Goal: Task Accomplishment & Management: Manage account settings

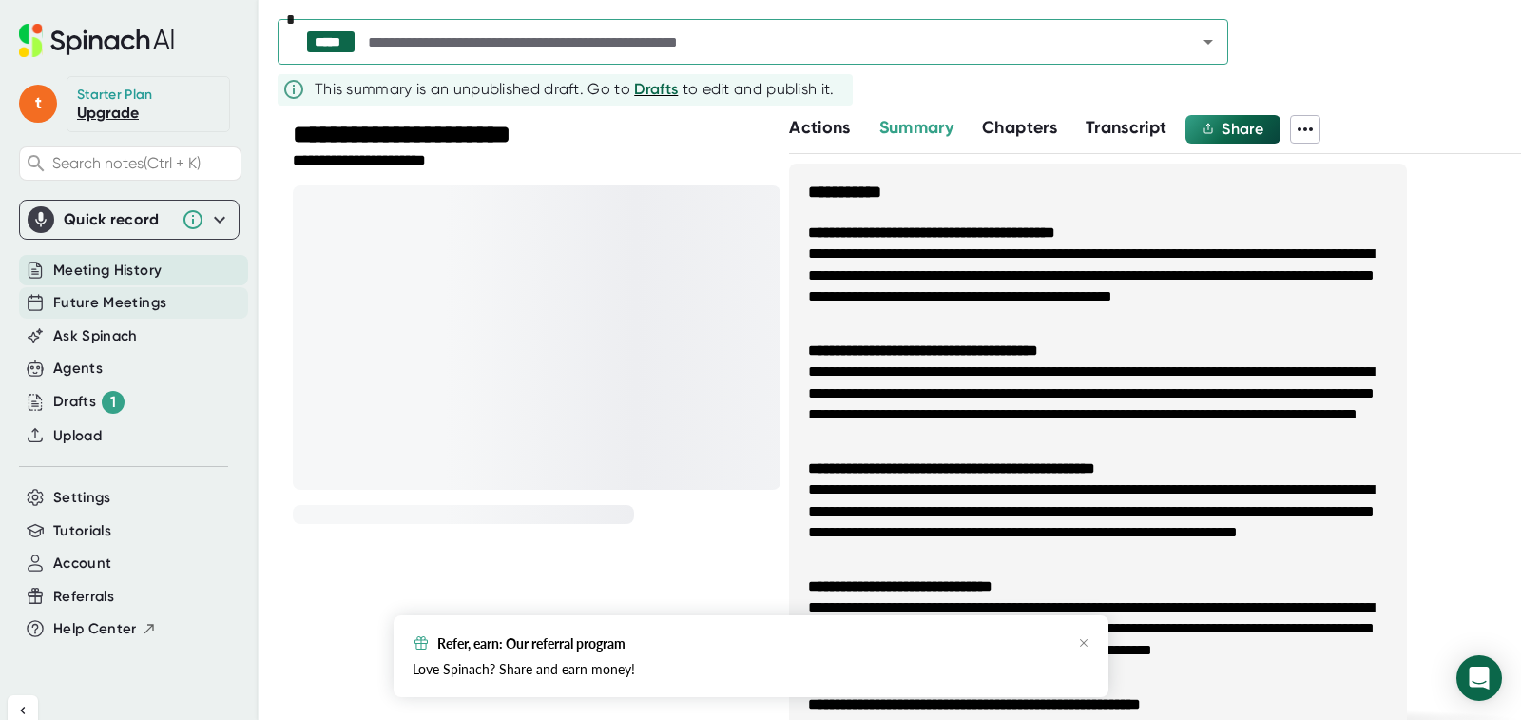
click at [125, 302] on span "Future Meetings" at bounding box center [109, 303] width 113 height 22
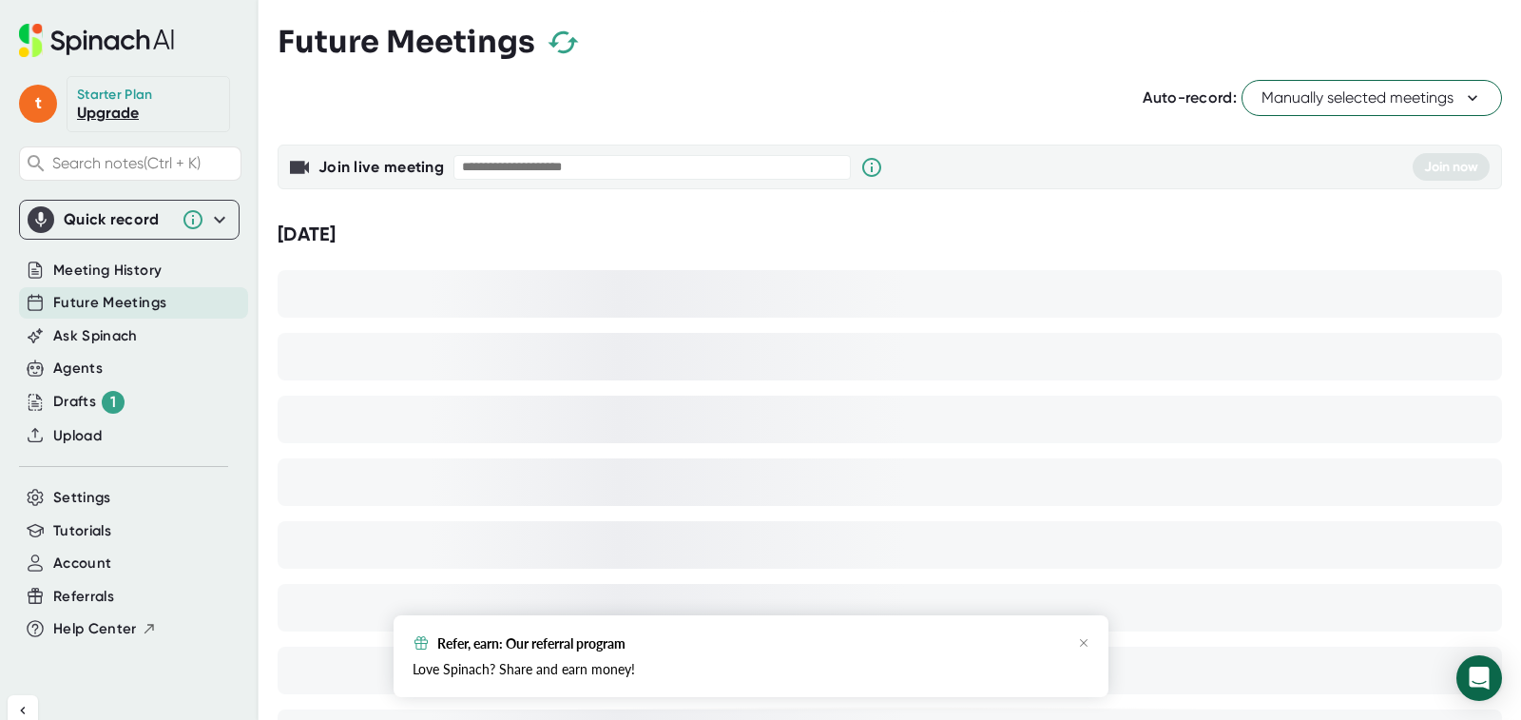
click at [562, 172] on input "text" at bounding box center [651, 167] width 397 height 25
click at [533, 169] on input "text" at bounding box center [651, 167] width 397 height 25
paste input "**********"
type input "**********"
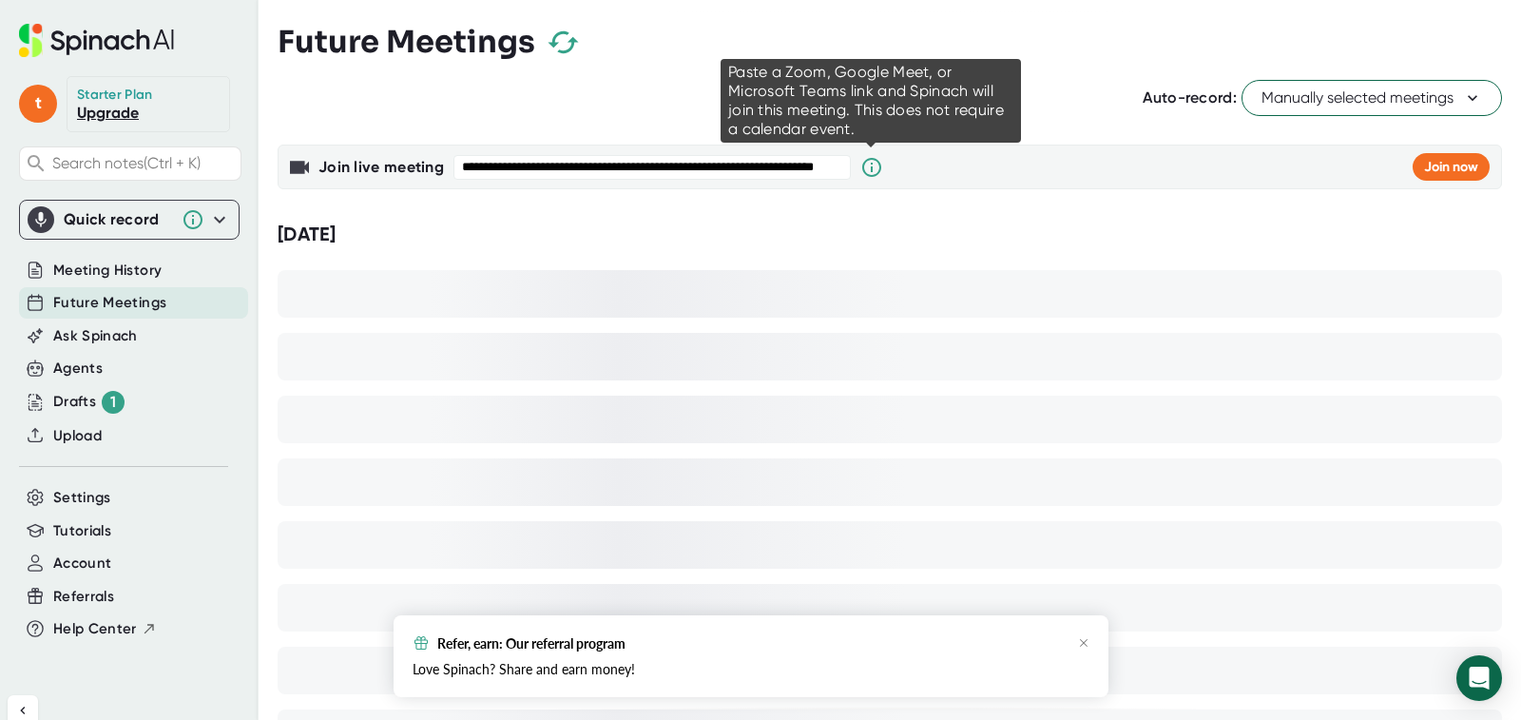
click at [868, 170] on icon at bounding box center [871, 167] width 23 height 23
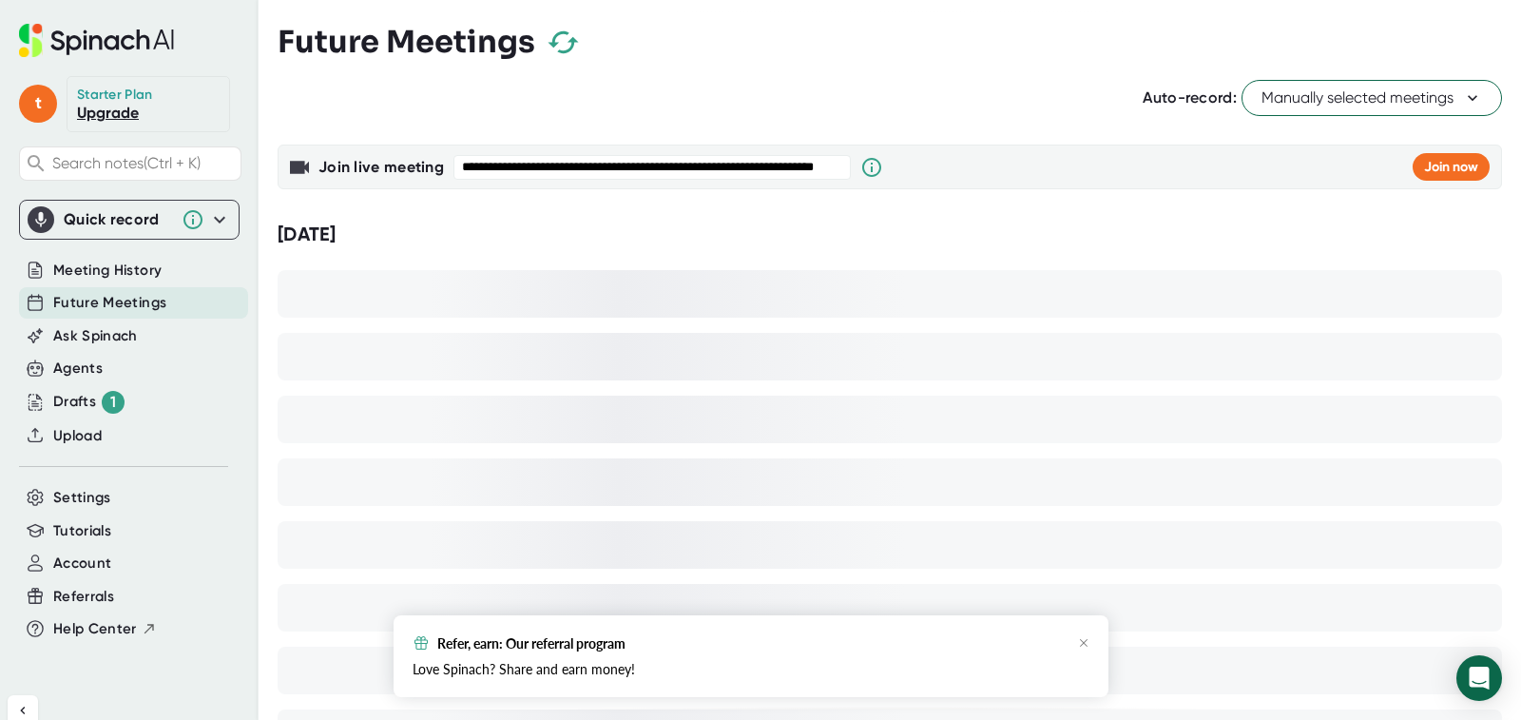
click at [1463, 94] on icon at bounding box center [1472, 97] width 19 height 19
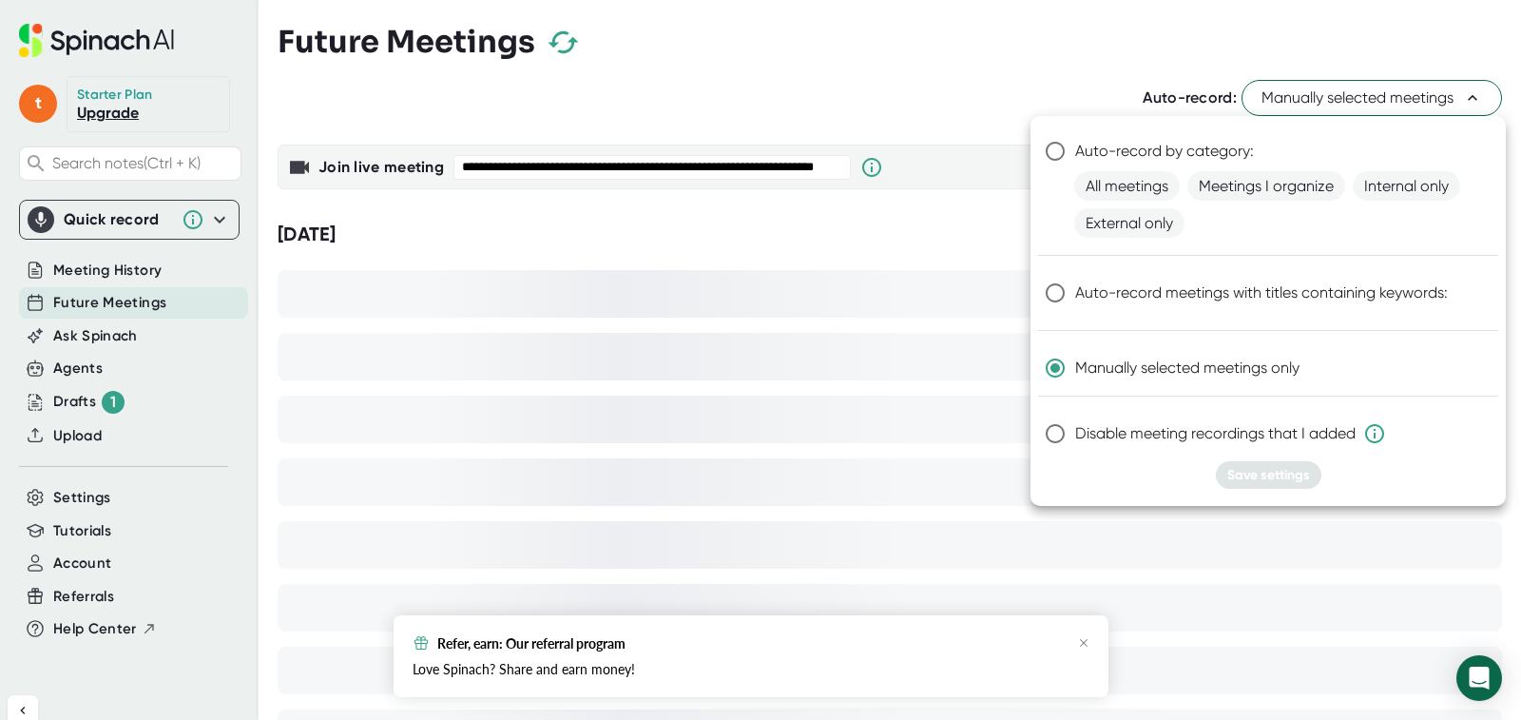
click at [842, 106] on div at bounding box center [760, 360] width 1521 height 720
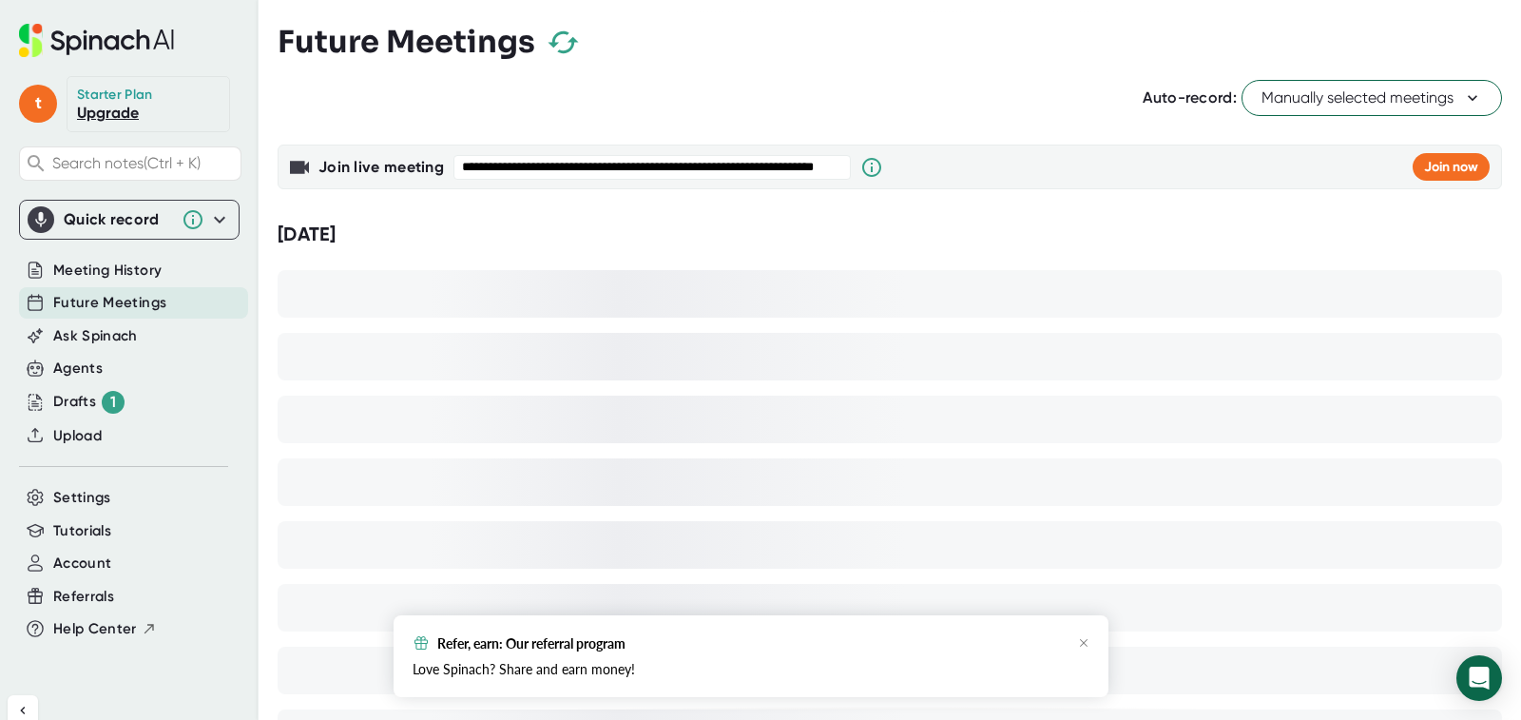
click at [563, 34] on icon "button" at bounding box center [563, 42] width 33 height 33
click at [68, 405] on div "Drafts 1" at bounding box center [88, 402] width 71 height 23
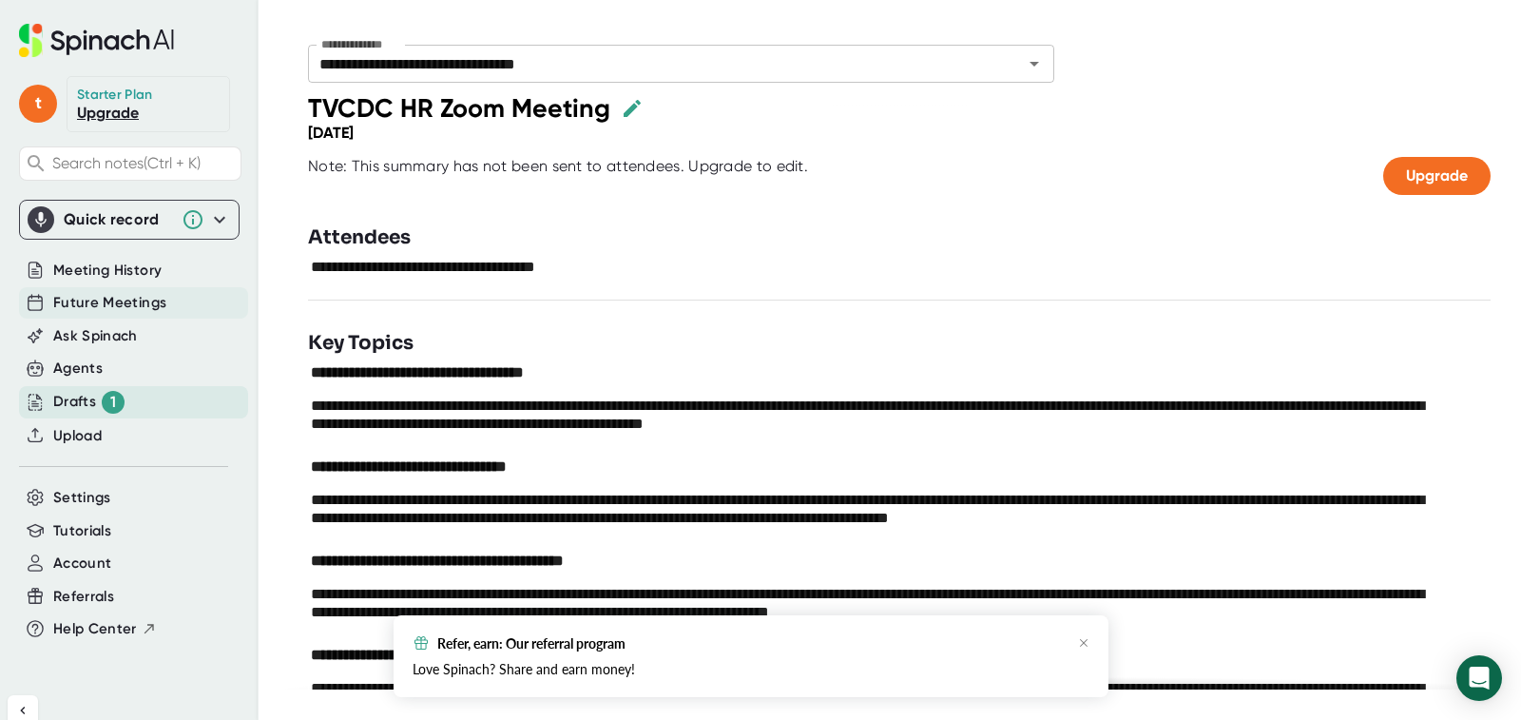
click at [72, 296] on span "Future Meetings" at bounding box center [109, 303] width 113 height 22
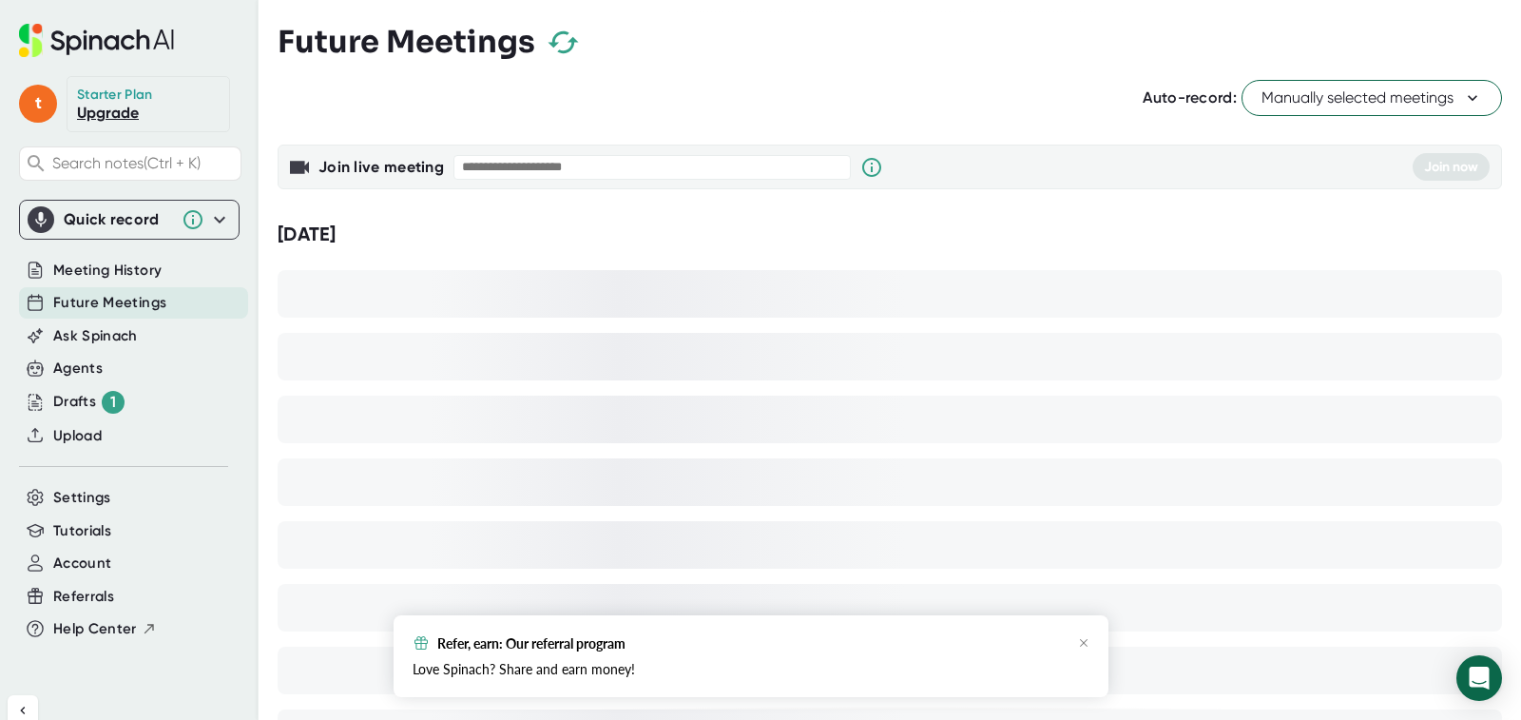
click at [503, 167] on input "text" at bounding box center [651, 167] width 397 height 25
paste input "**********"
type input "**********"
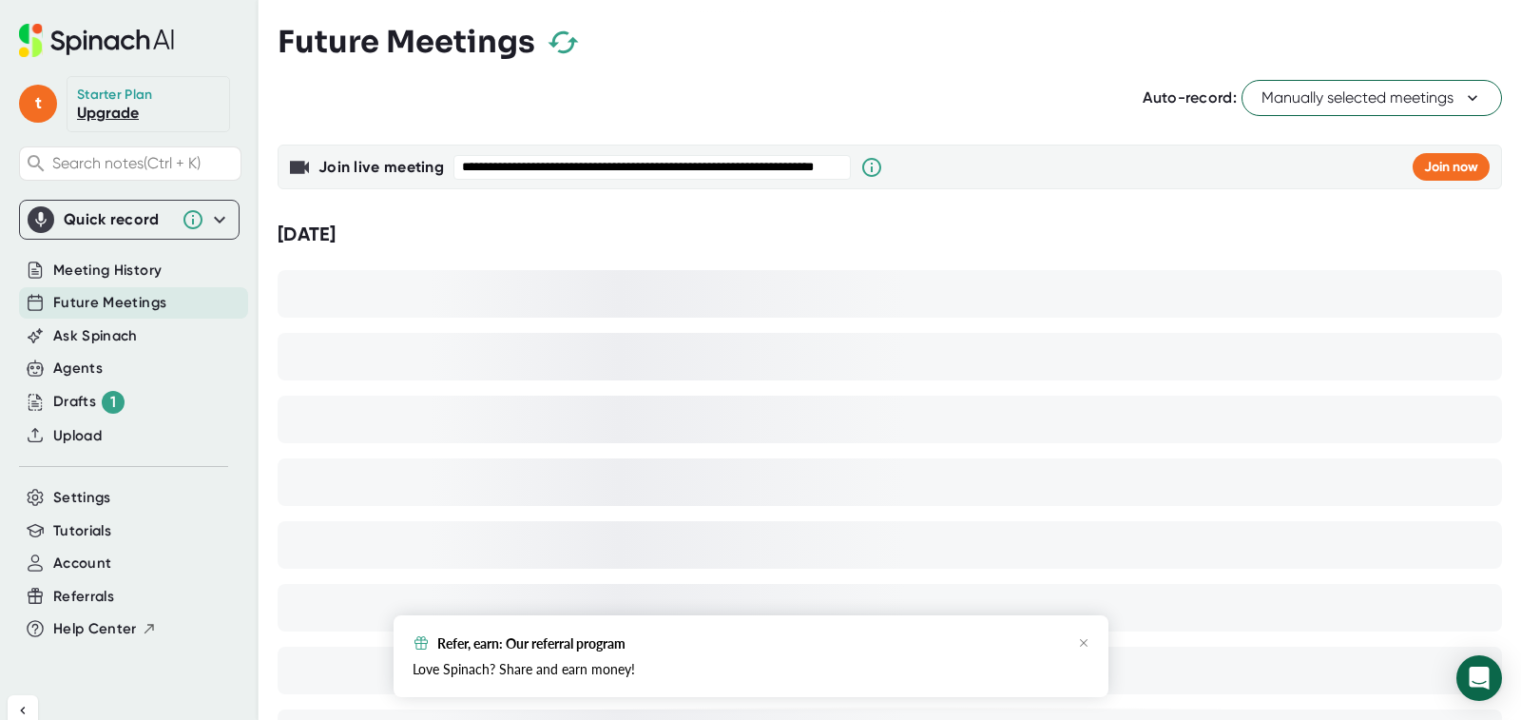
click at [1463, 96] on icon at bounding box center [1472, 97] width 19 height 19
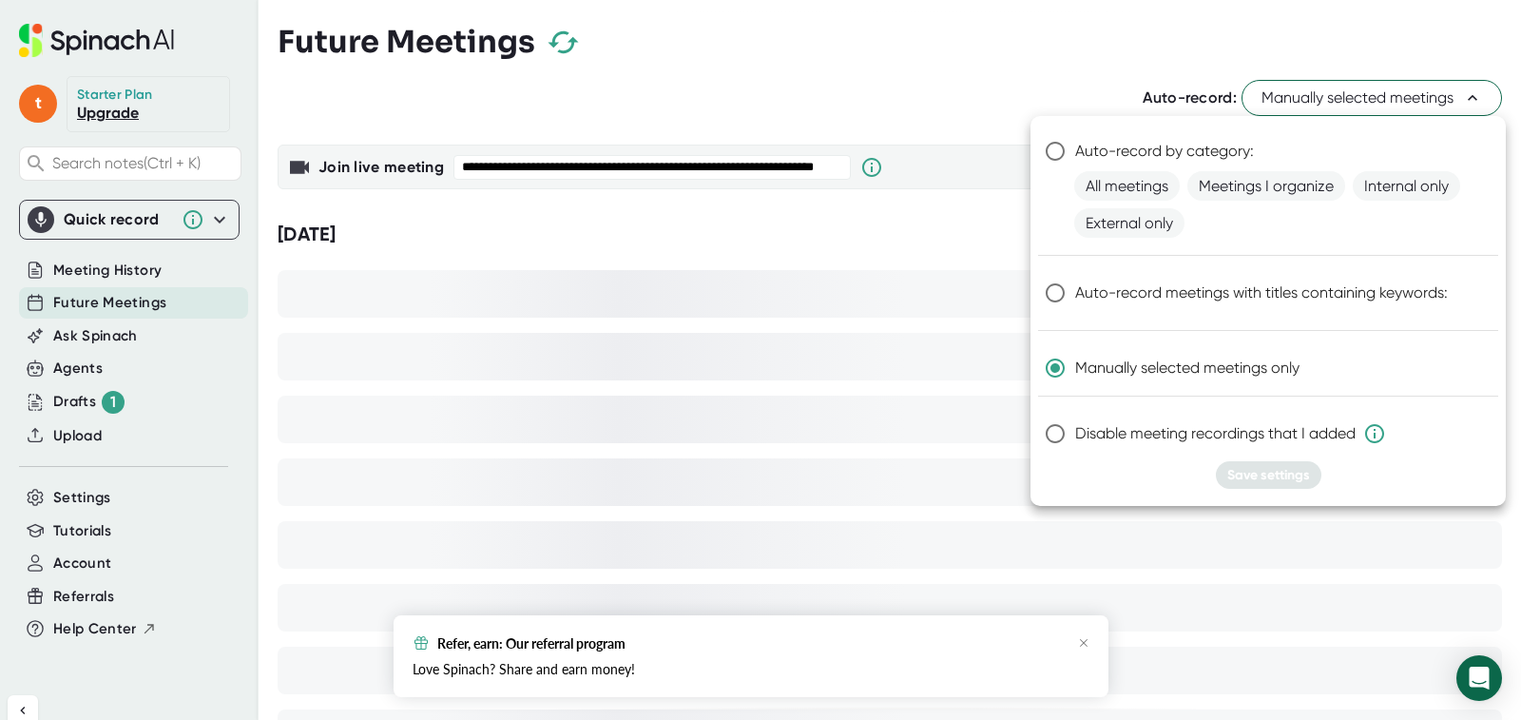
click at [1057, 153] on input "Auto-record by category:" at bounding box center [1055, 151] width 40 height 40
radio input "true"
click at [1282, 473] on span "Save settings" at bounding box center [1268, 475] width 83 height 16
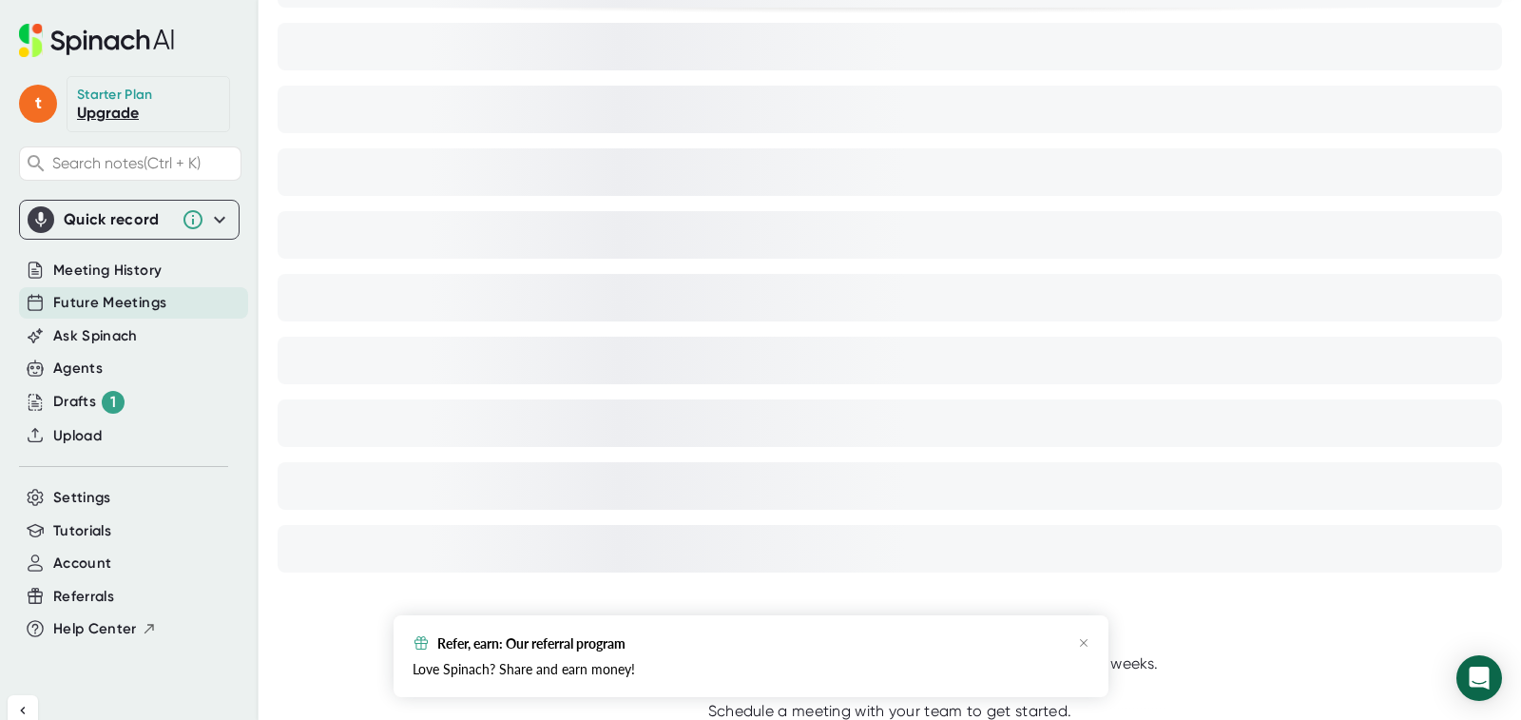
scroll to position [938, 0]
click at [1086, 644] on icon "button" at bounding box center [1083, 642] width 11 height 11
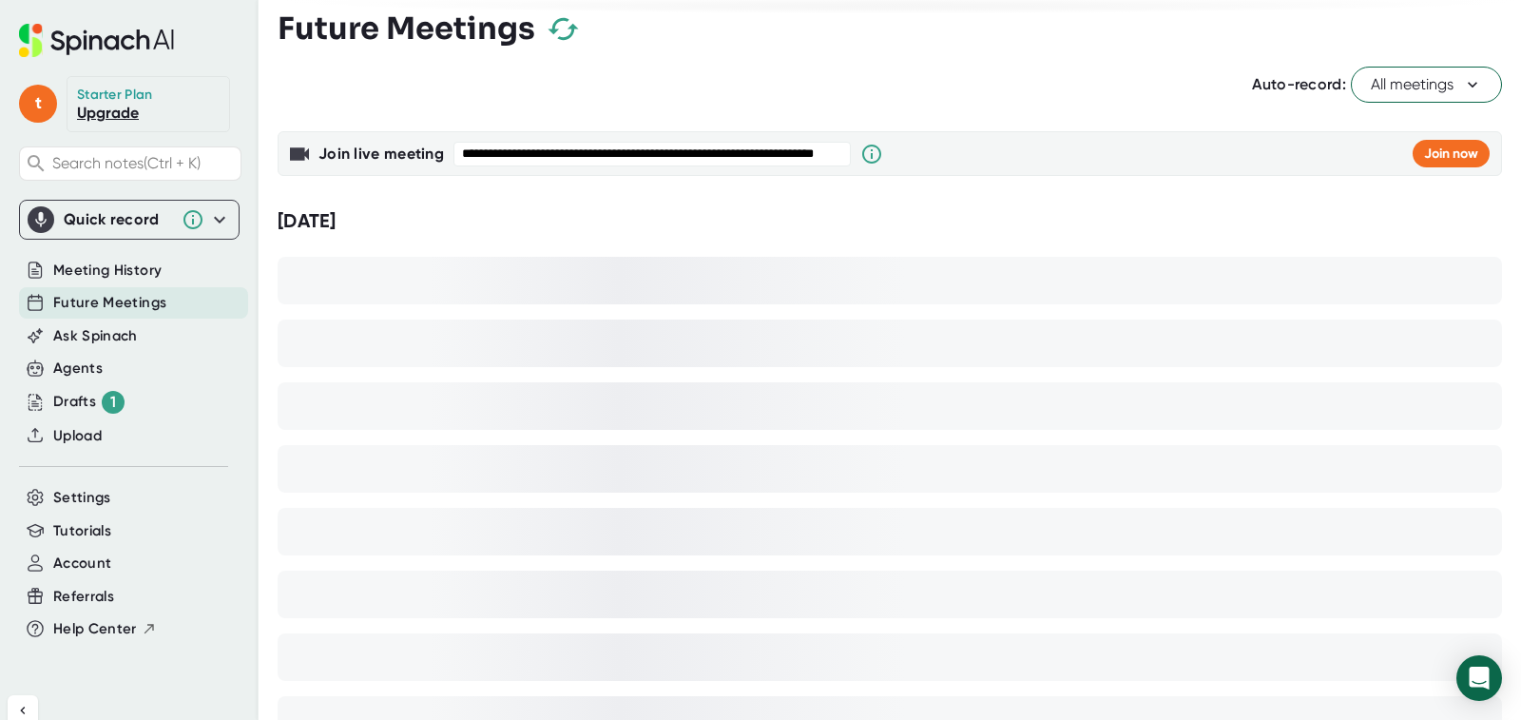
scroll to position [0, 0]
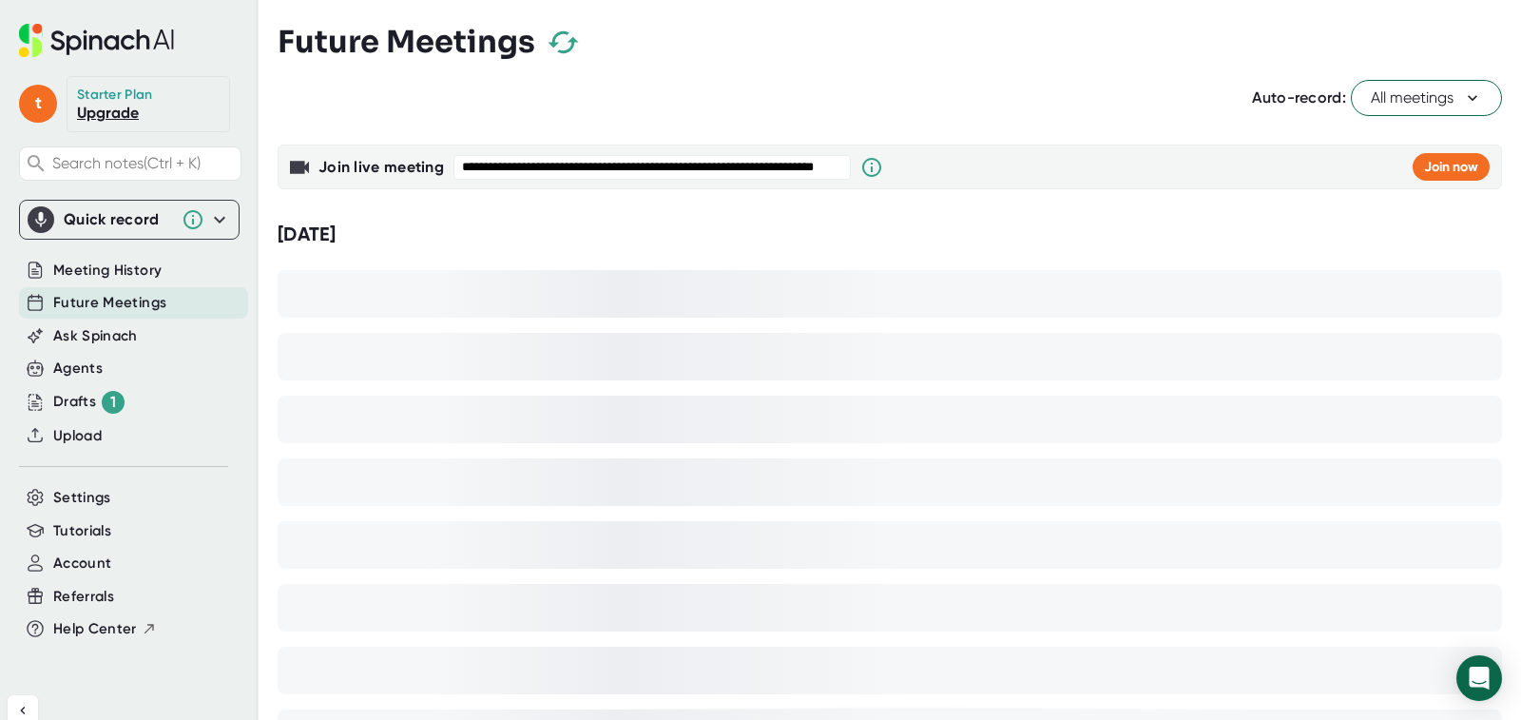
click at [208, 220] on icon at bounding box center [219, 219] width 23 height 23
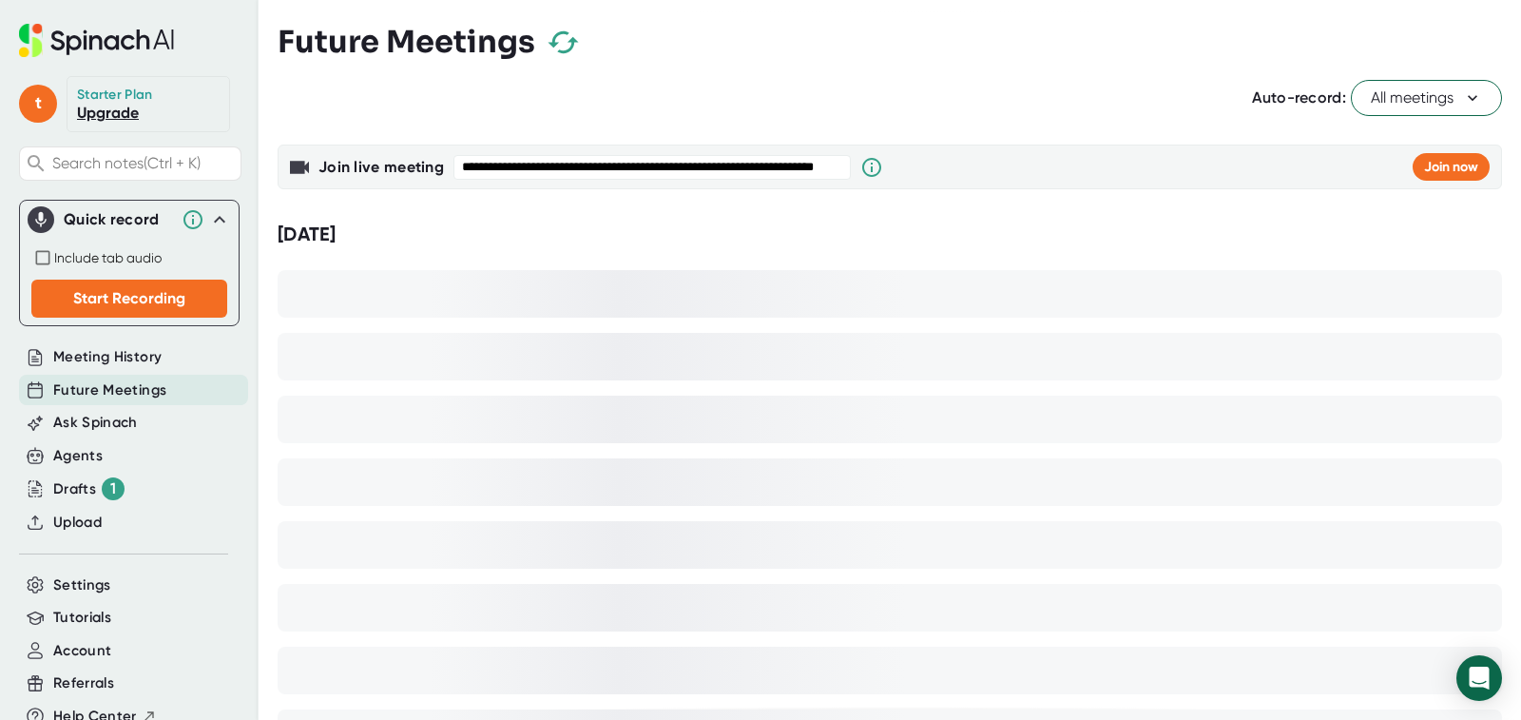
click at [208, 220] on icon at bounding box center [219, 219] width 23 height 23
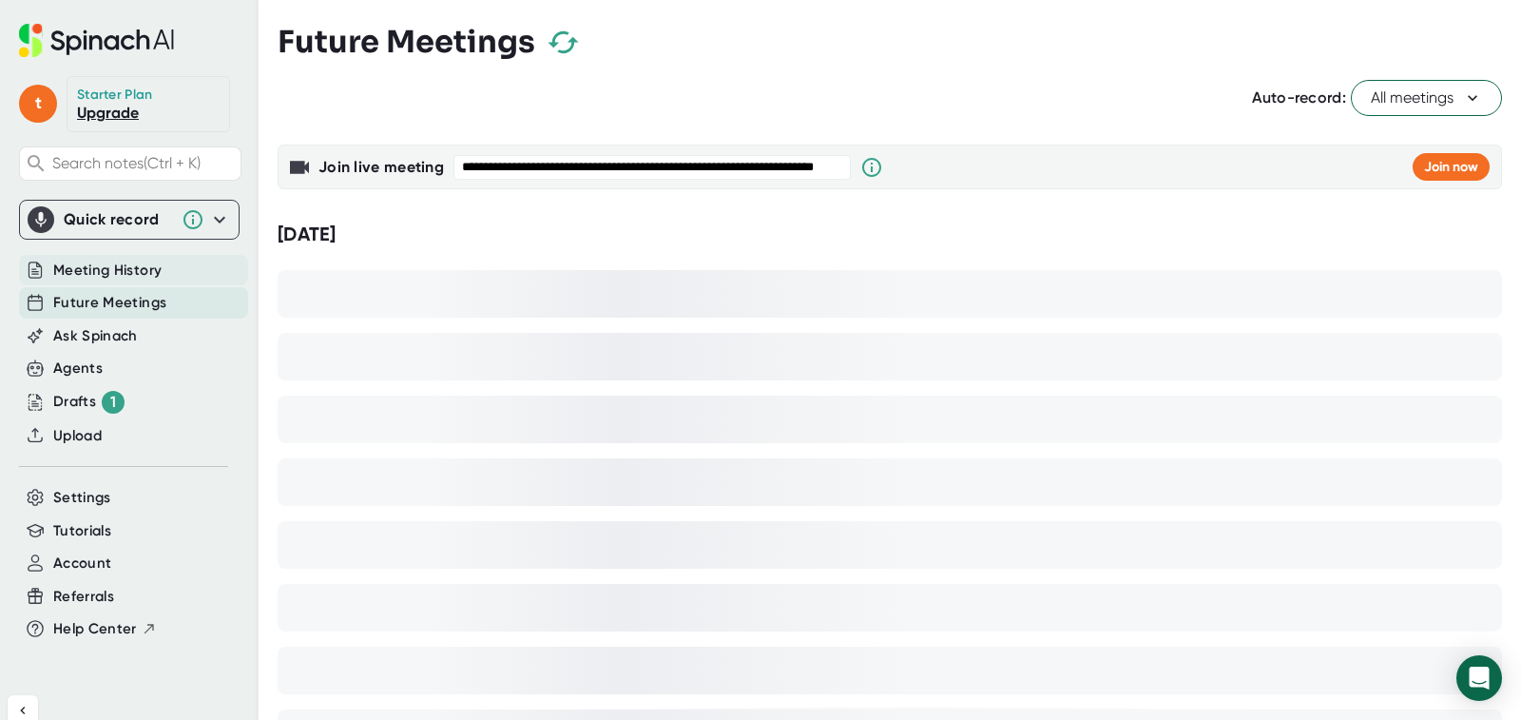
click at [89, 271] on span "Meeting History" at bounding box center [107, 270] width 108 height 22
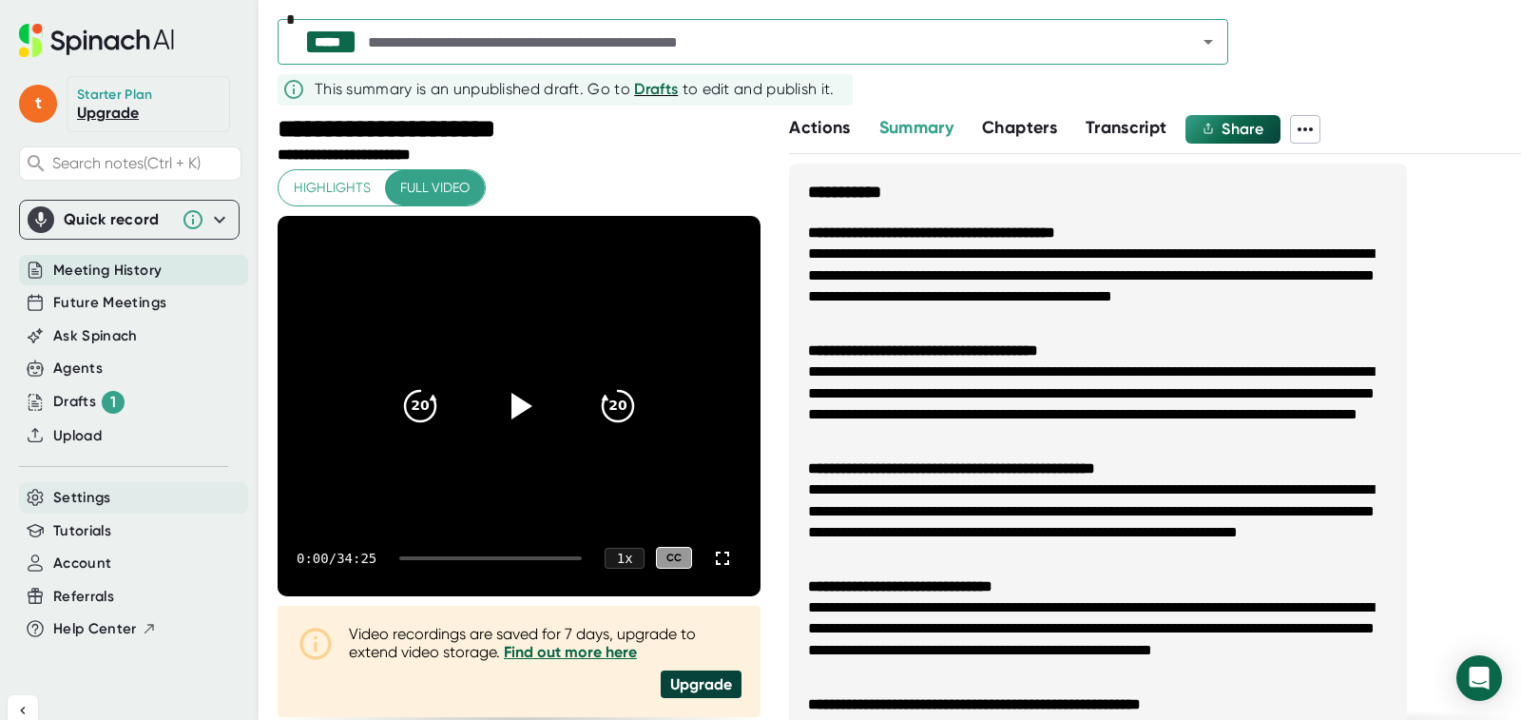
click at [77, 498] on span "Settings" at bounding box center [82, 498] width 58 height 22
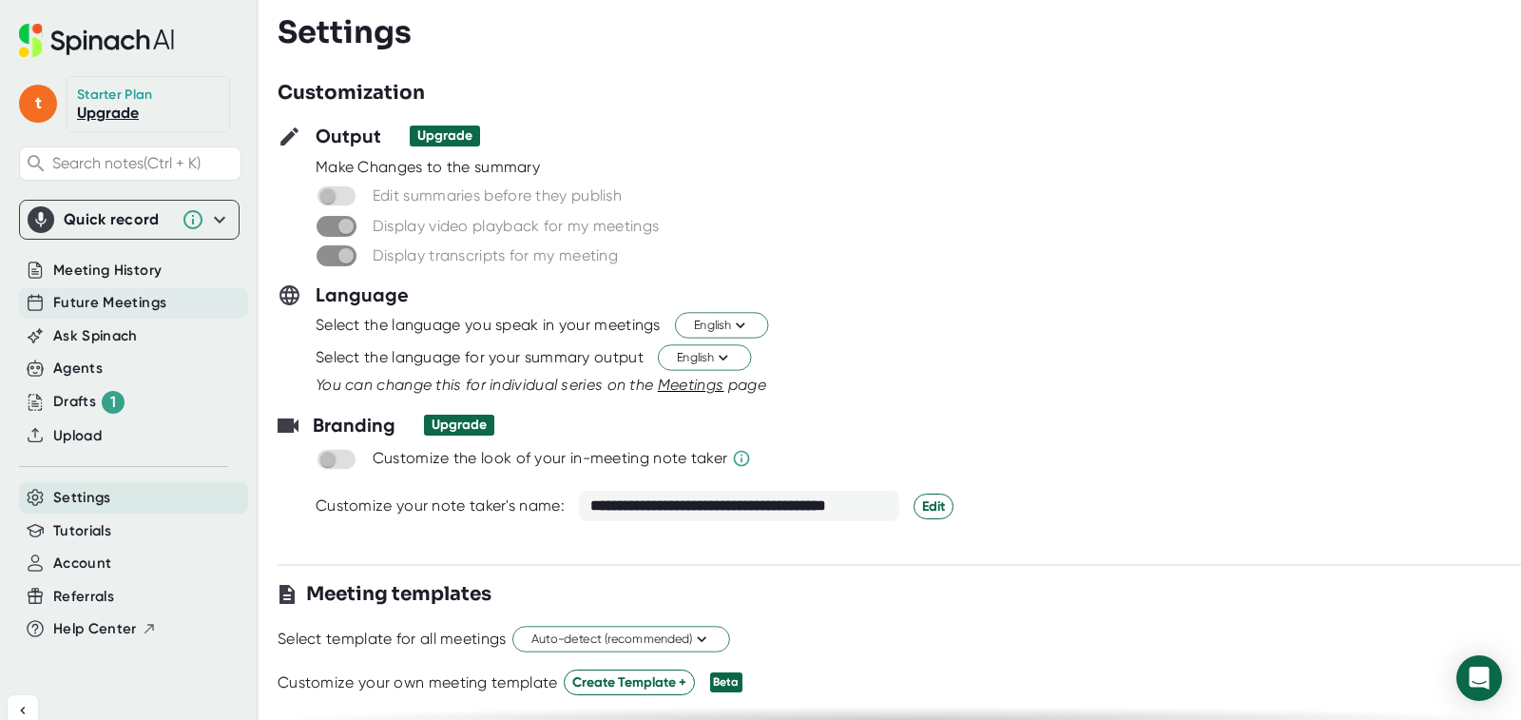
click at [76, 303] on span "Future Meetings" at bounding box center [109, 303] width 113 height 22
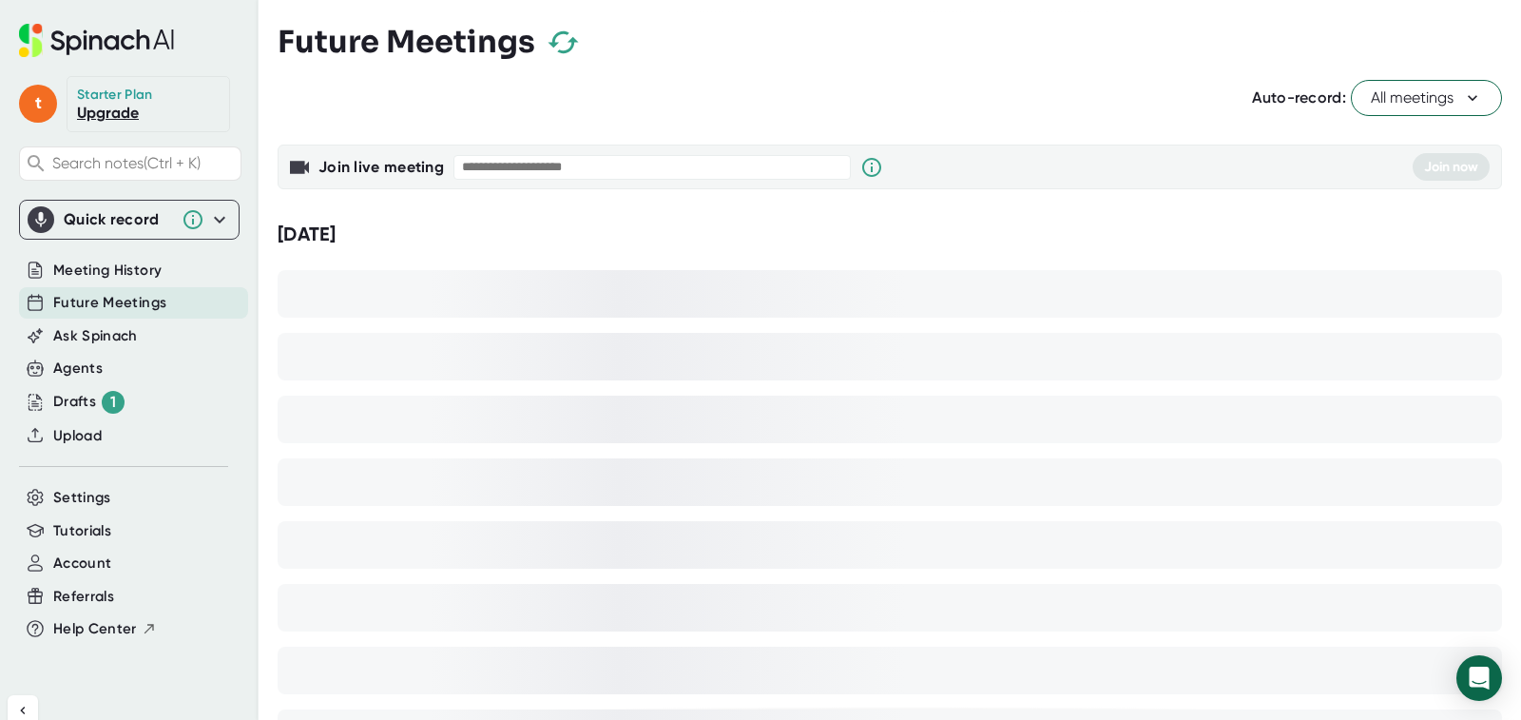
paste input "**********"
type input "**********"
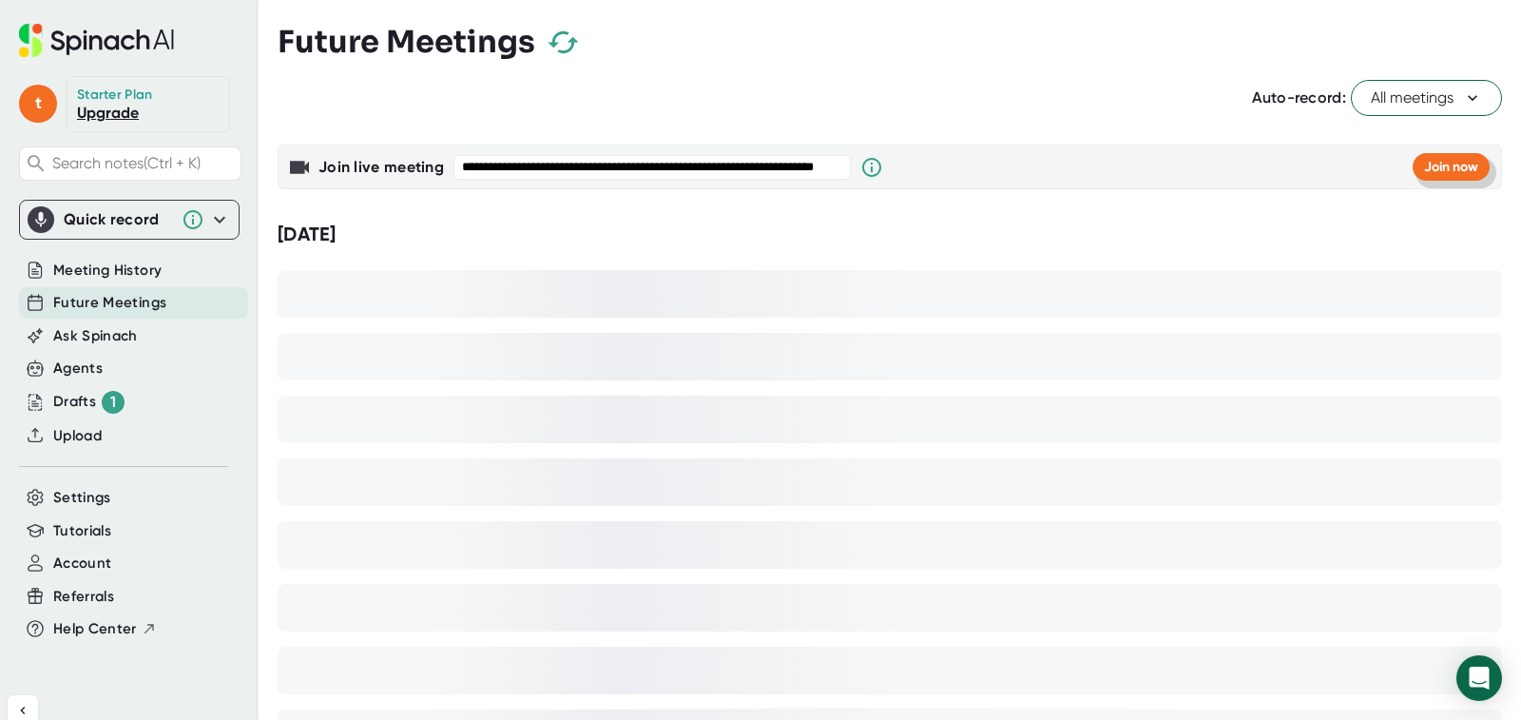
click at [1437, 163] on span "Join now" at bounding box center [1451, 167] width 54 height 16
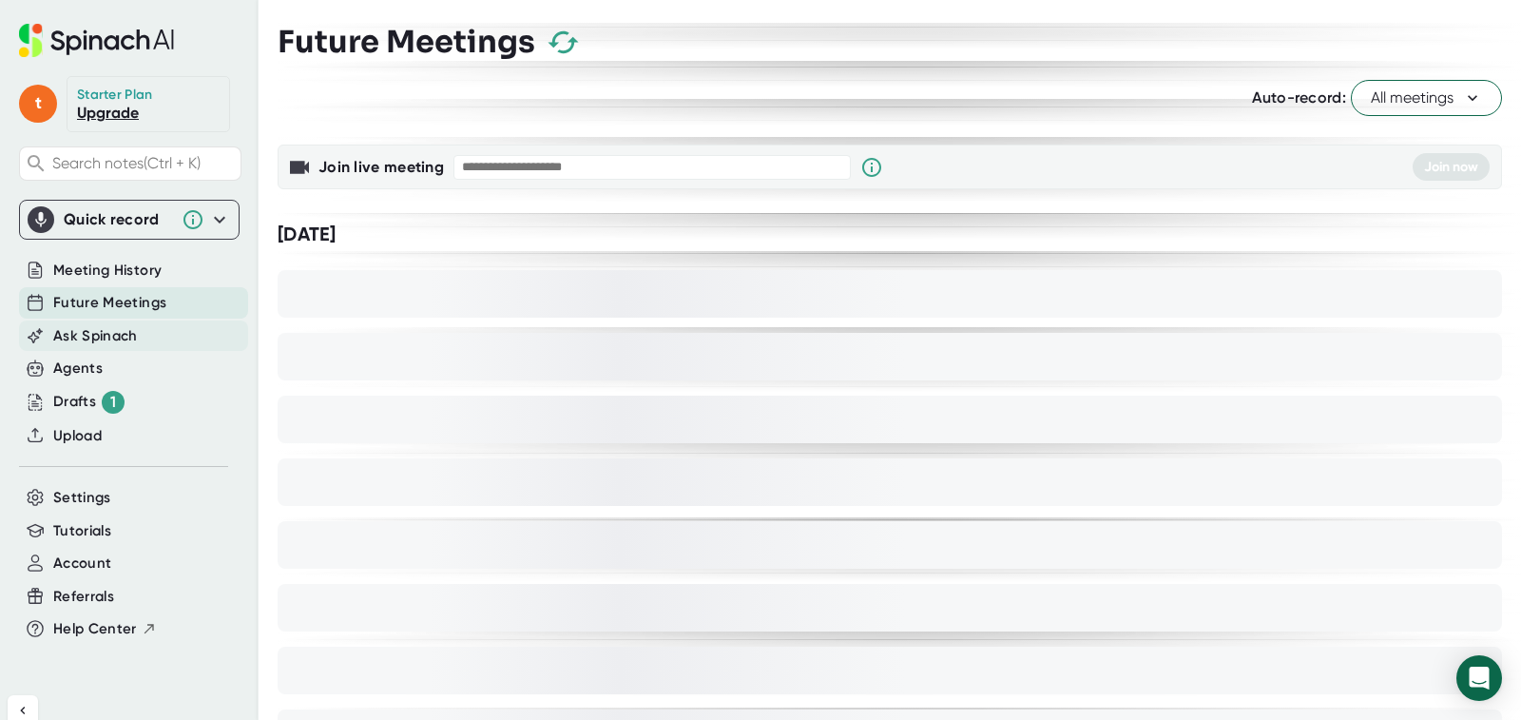
click at [125, 339] on span "Ask Spinach" at bounding box center [95, 336] width 85 height 22
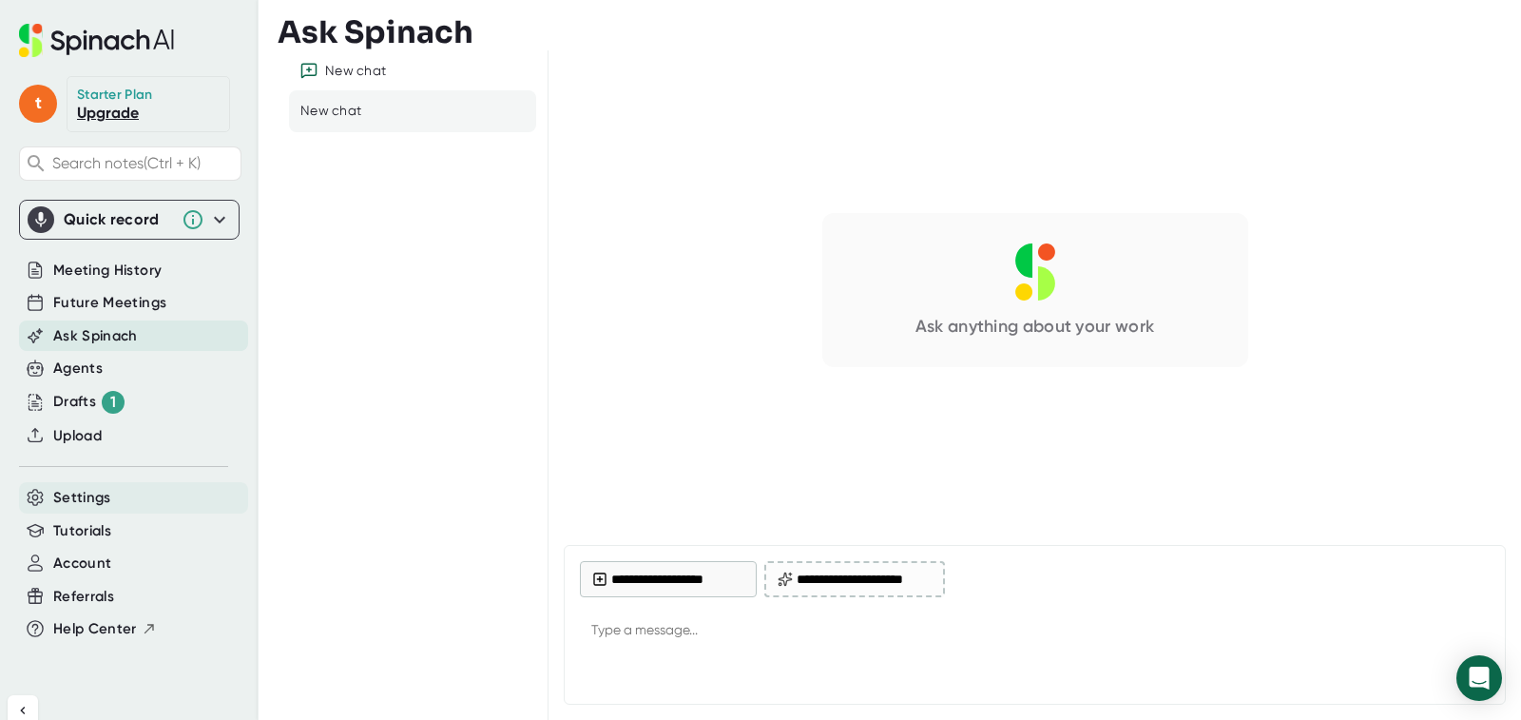
type textarea "x"
click at [80, 493] on span "Settings" at bounding box center [82, 498] width 58 height 22
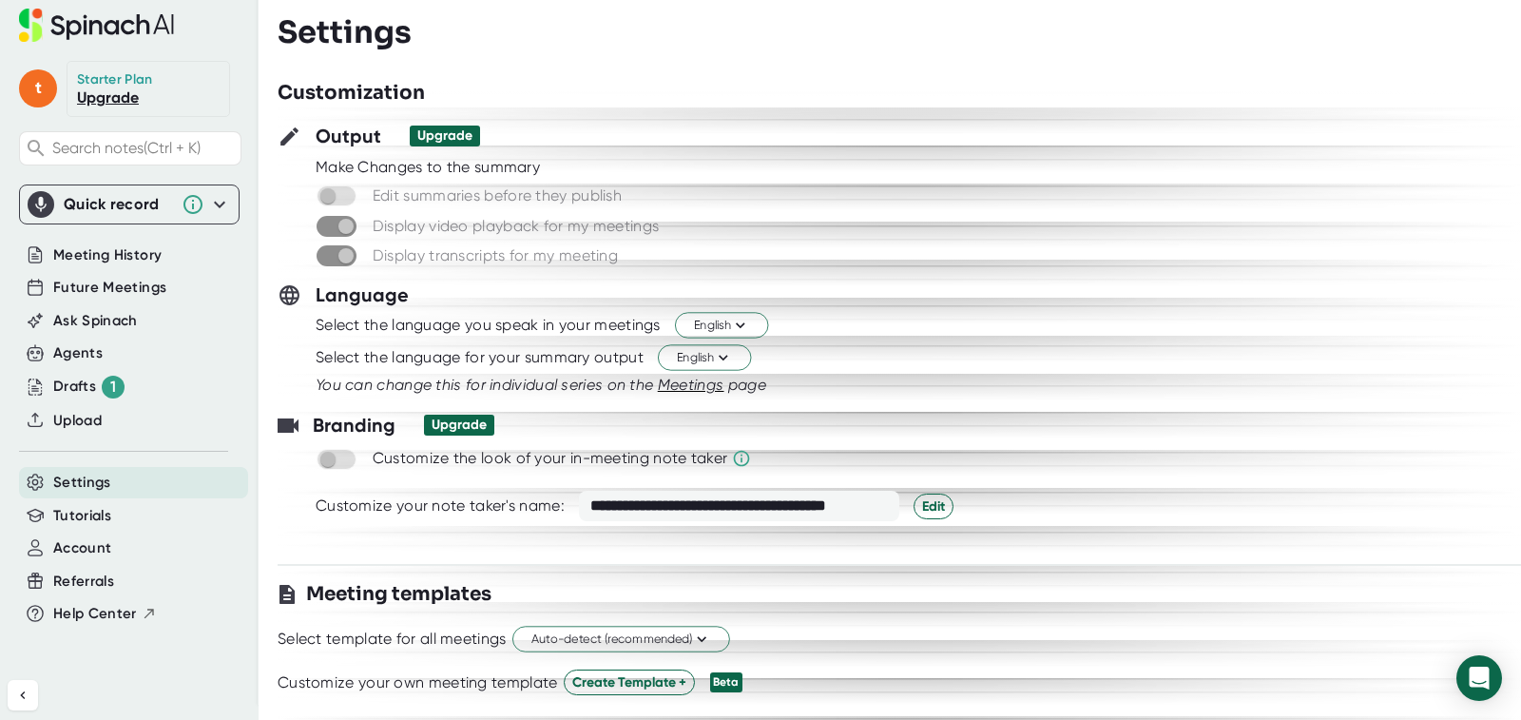
scroll to position [21, 0]
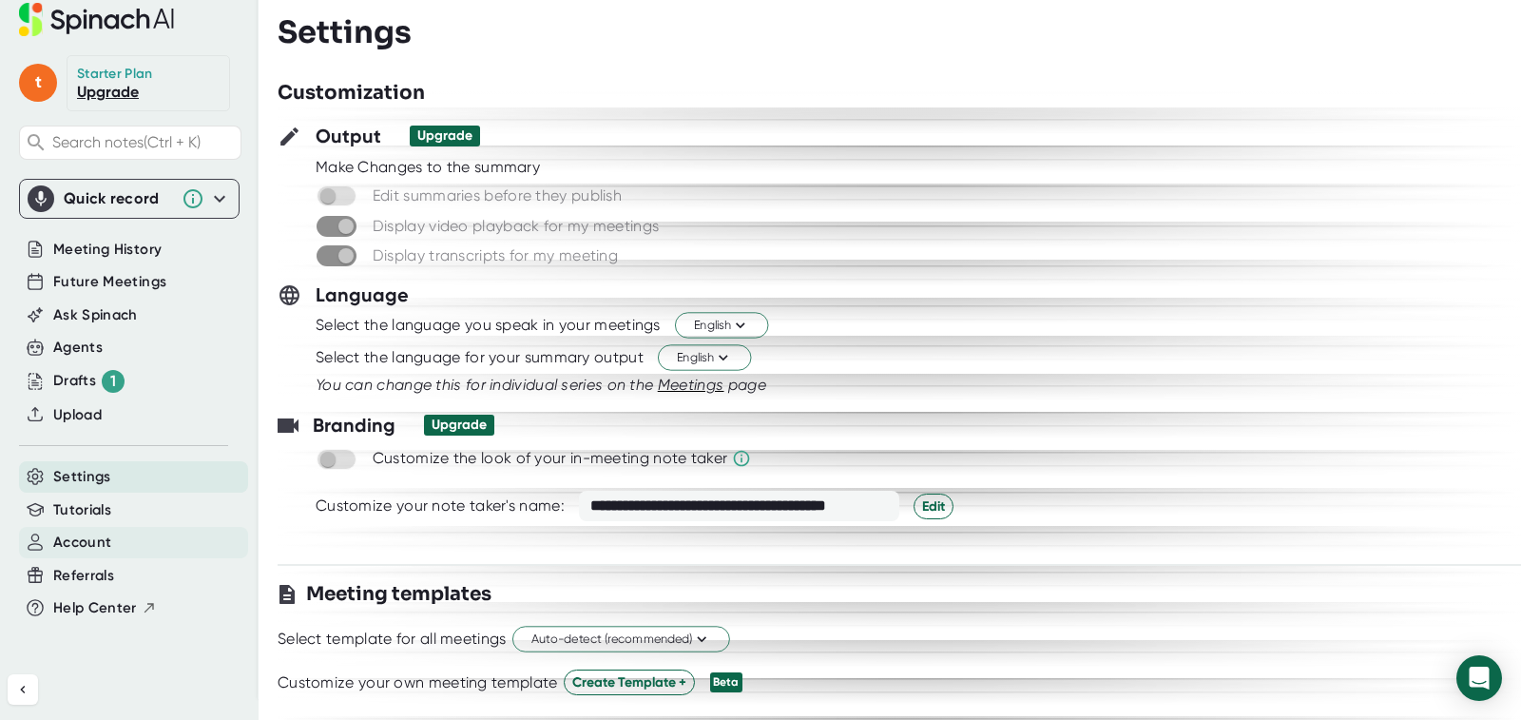
click at [77, 543] on span "Account" at bounding box center [82, 542] width 58 height 22
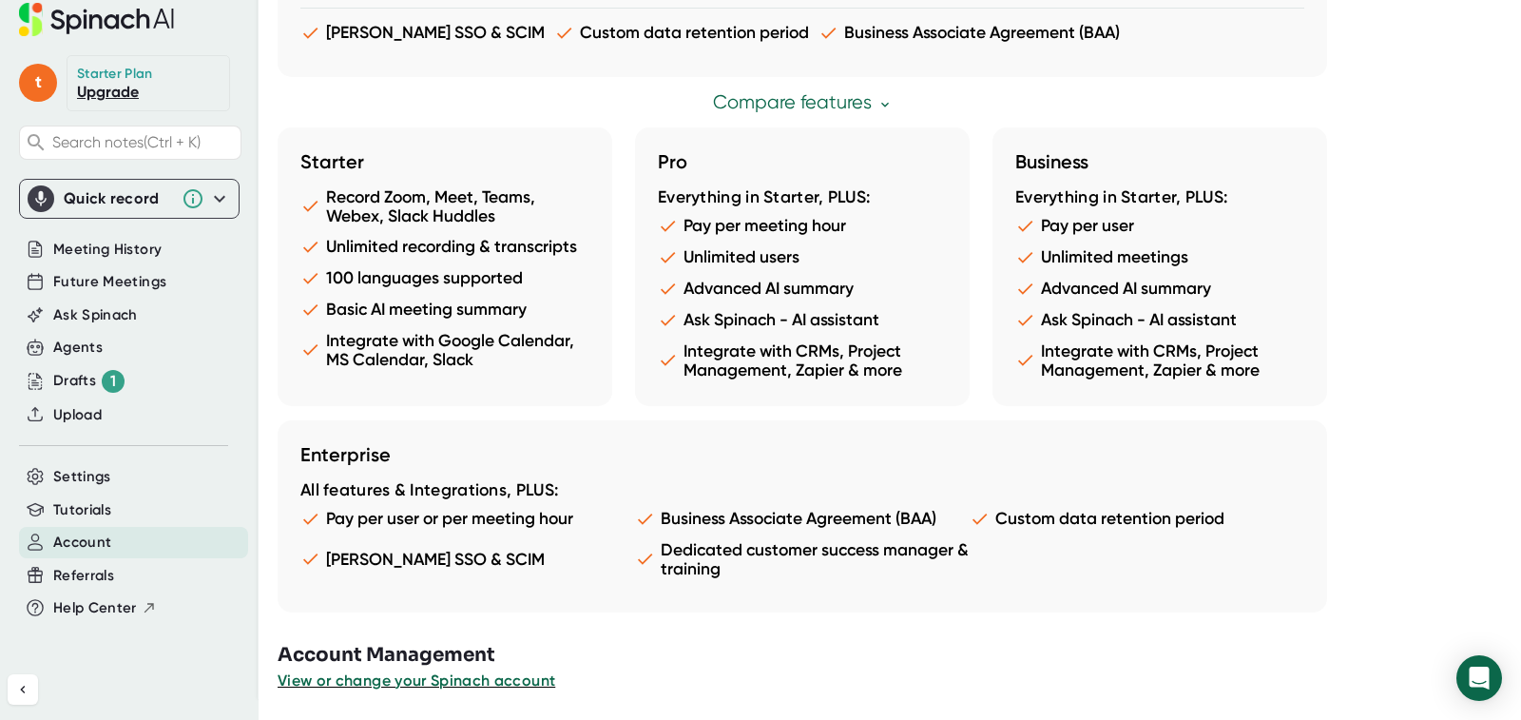
scroll to position [992, 0]
click at [69, 380] on div "Drafts 1" at bounding box center [88, 381] width 71 height 23
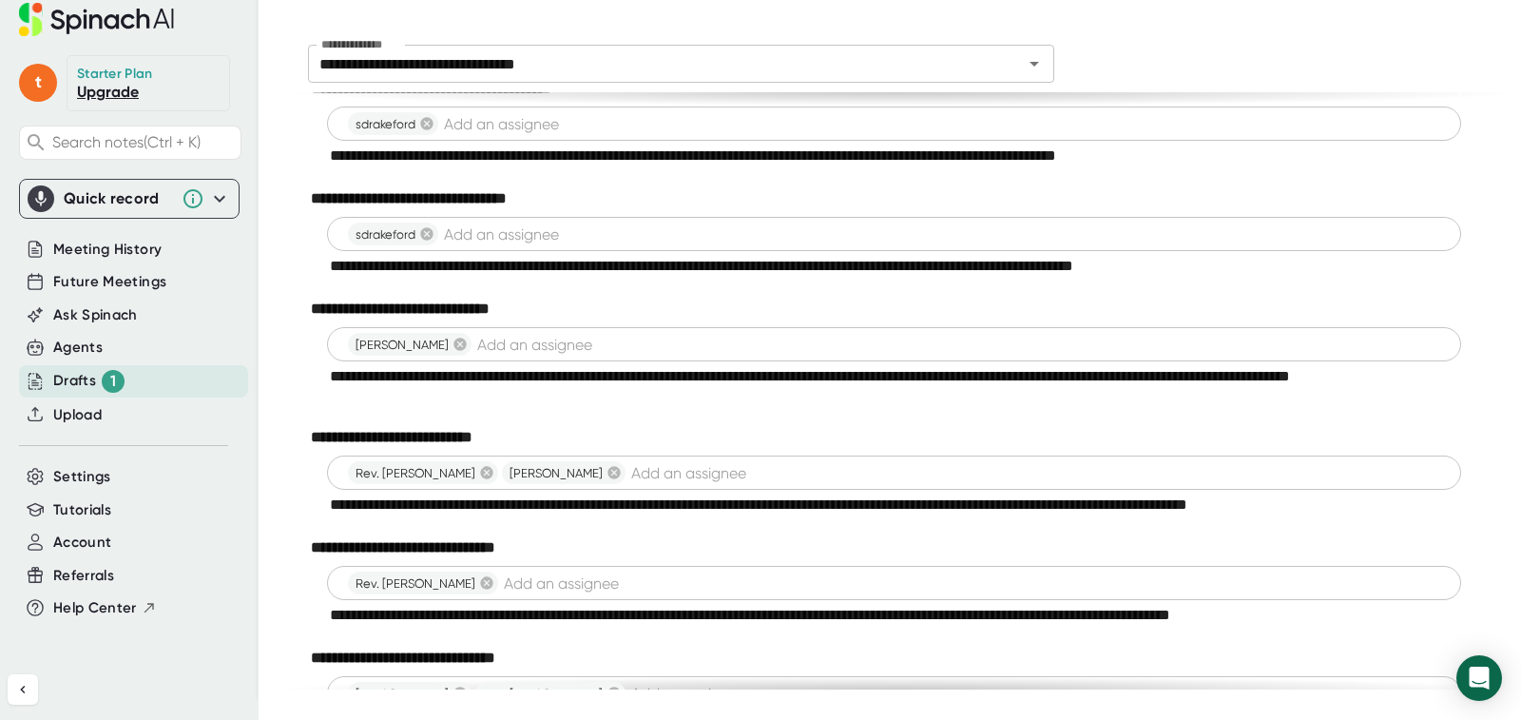
scroll to position [528, 0]
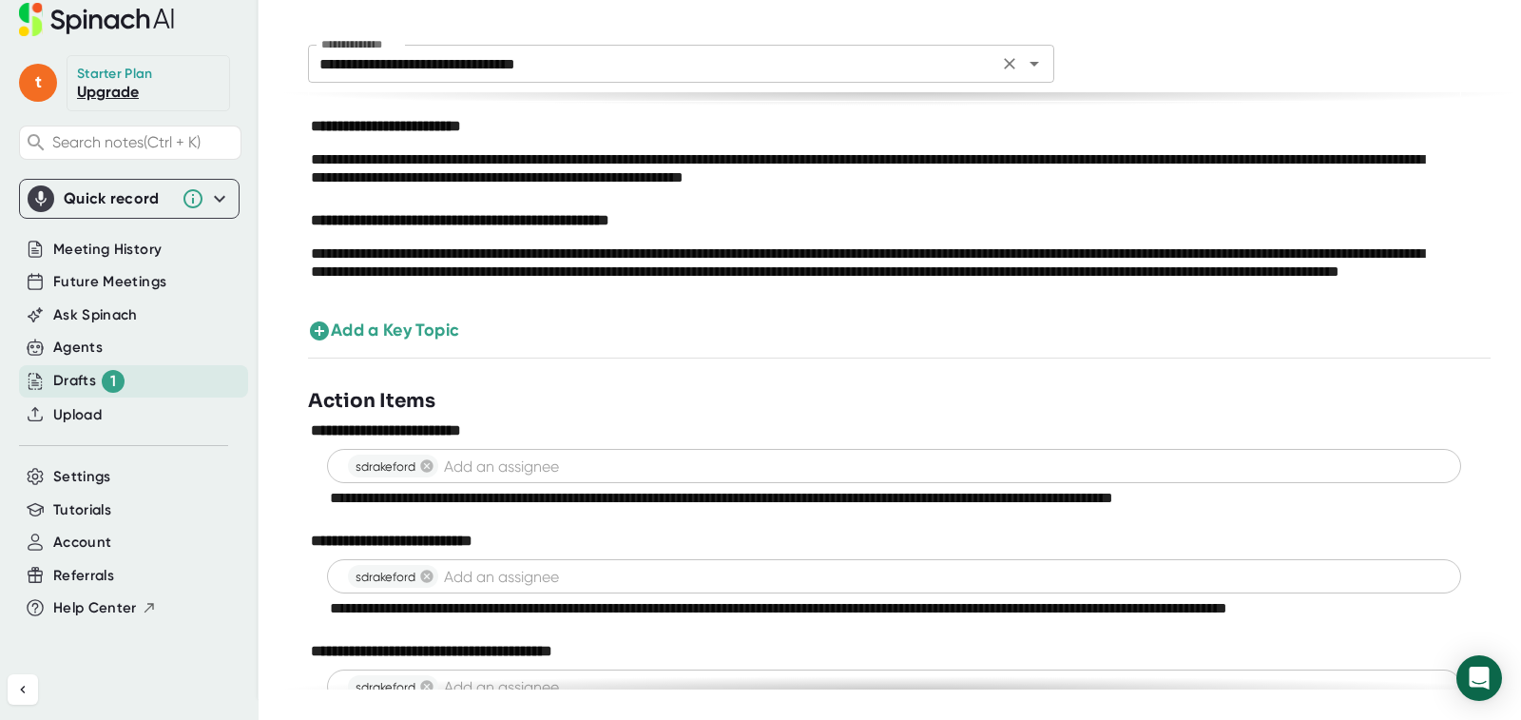
click at [1035, 60] on icon "Open" at bounding box center [1034, 63] width 23 height 23
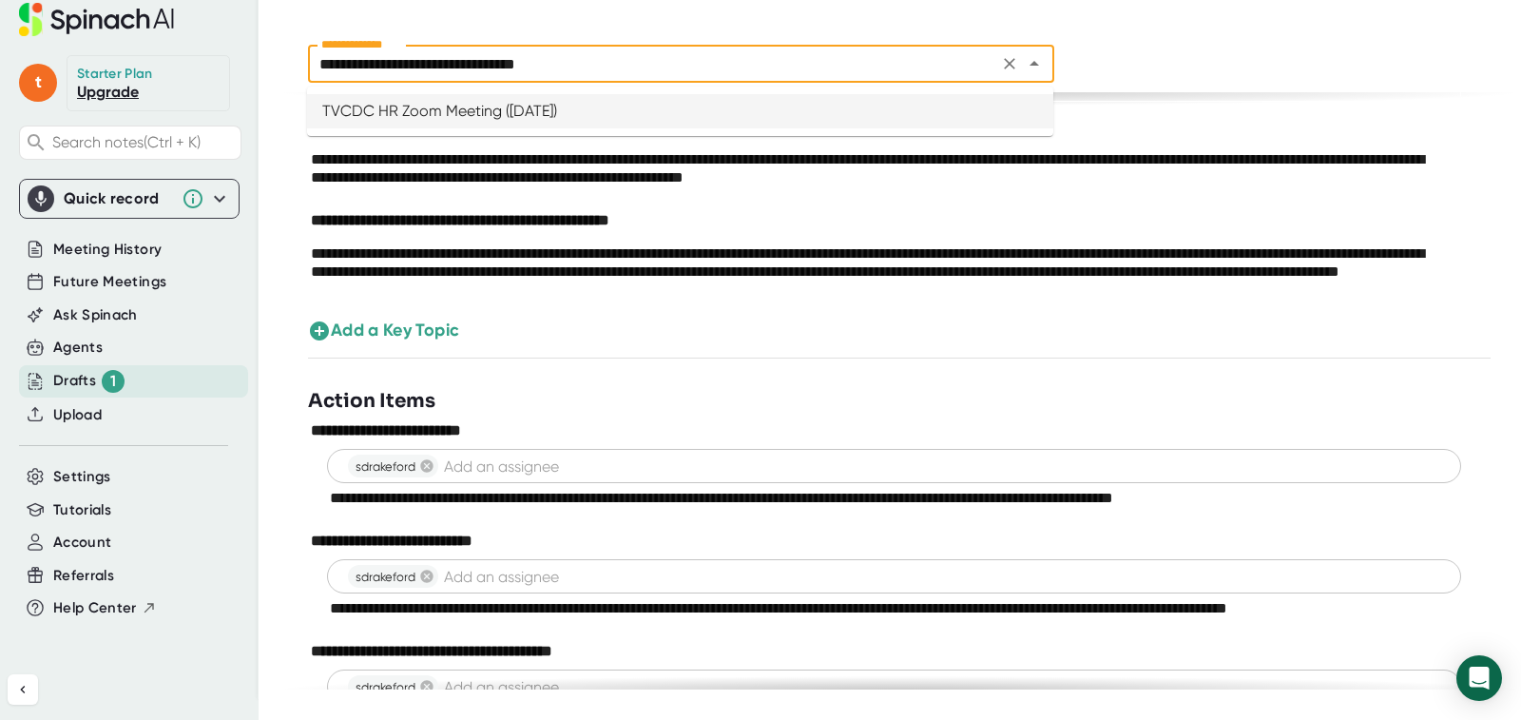
click at [1008, 66] on icon "Clear" at bounding box center [1009, 63] width 19 height 19
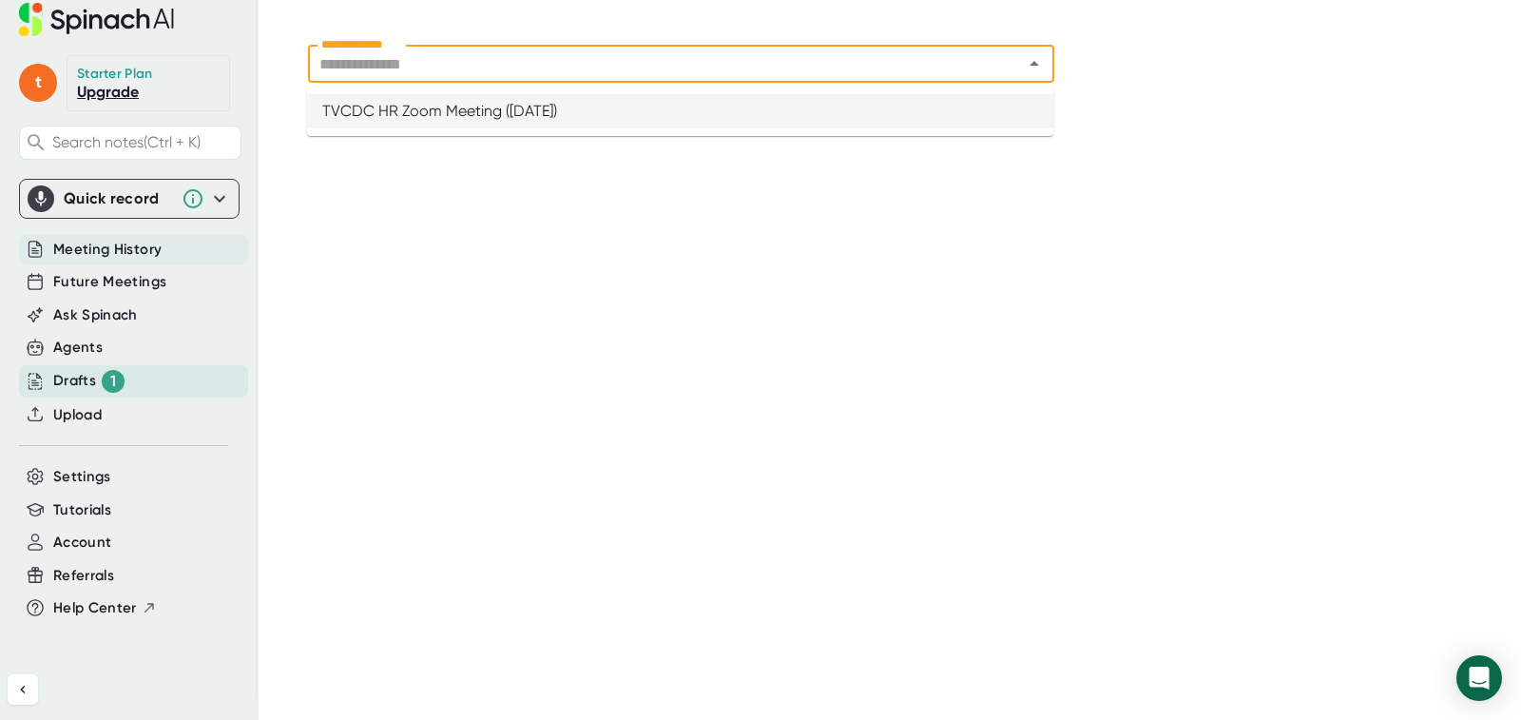
click at [107, 252] on span "Meeting History" at bounding box center [107, 250] width 108 height 22
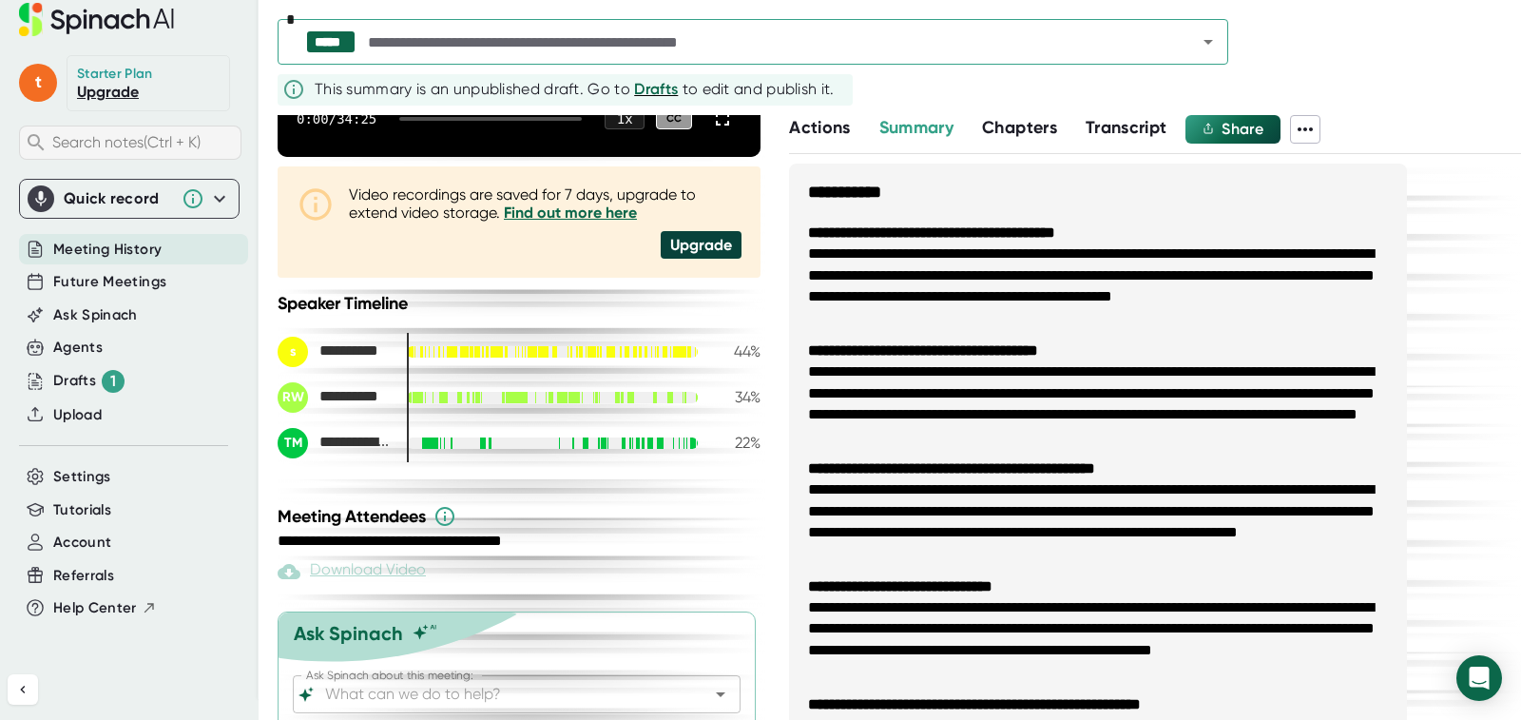
scroll to position [409, 0]
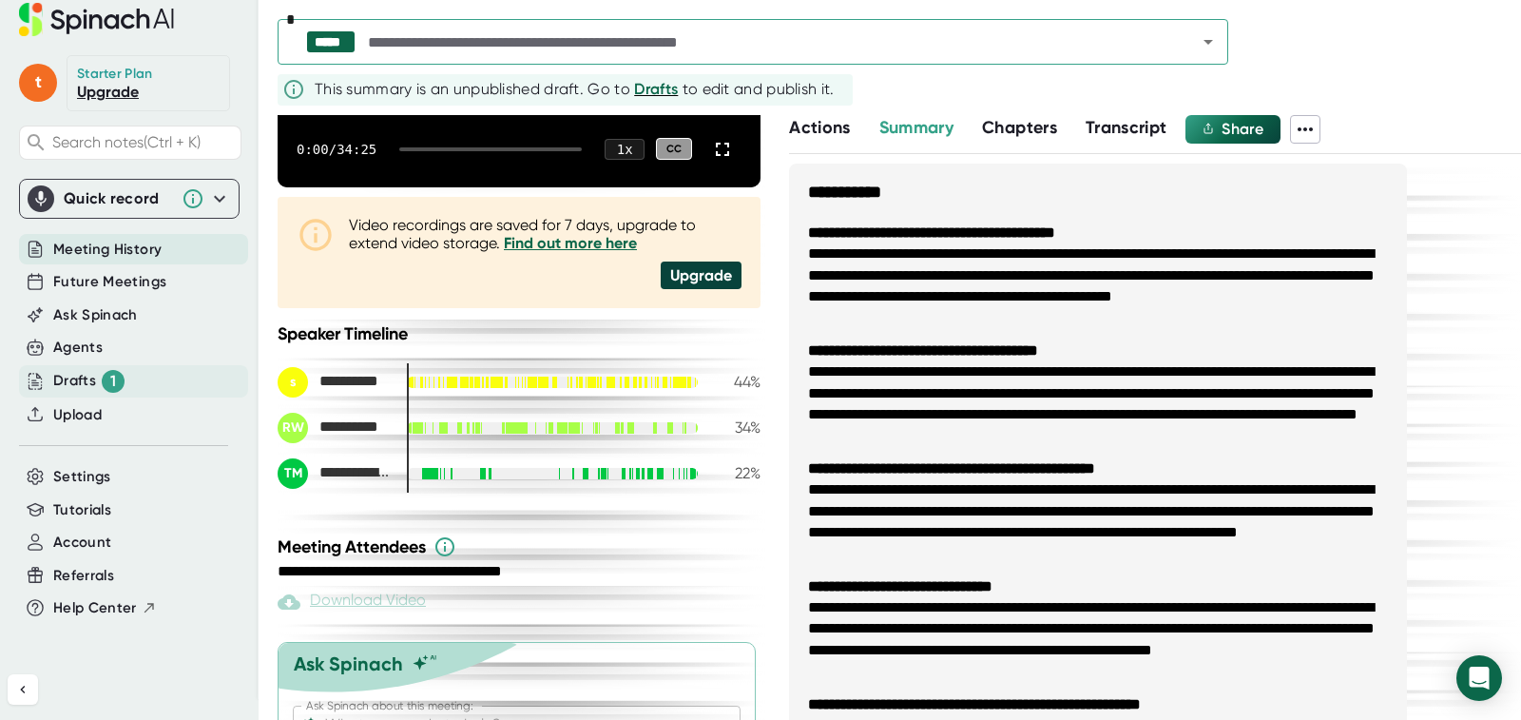
click at [75, 375] on div "Drafts 1" at bounding box center [88, 381] width 71 height 23
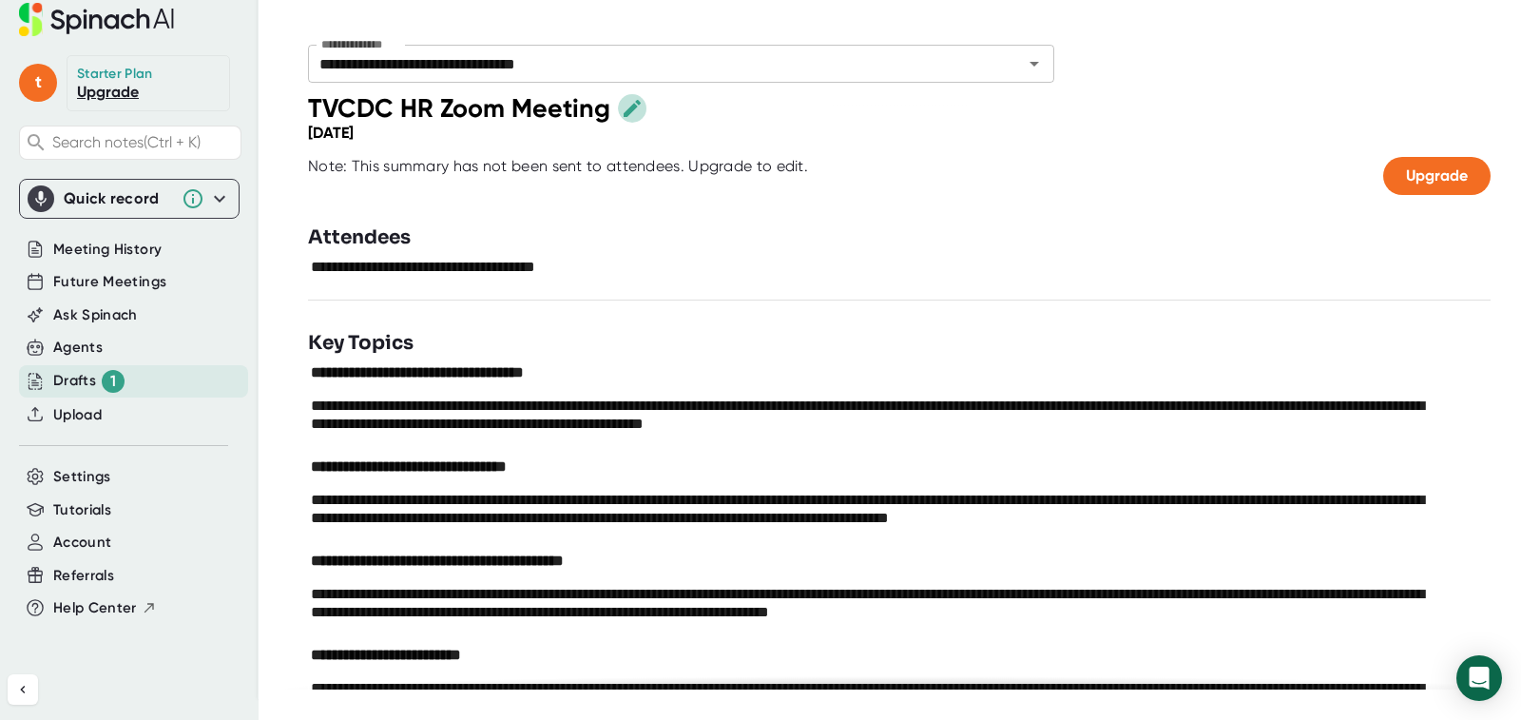
click at [624, 113] on icon "button" at bounding box center [632, 107] width 17 height 17
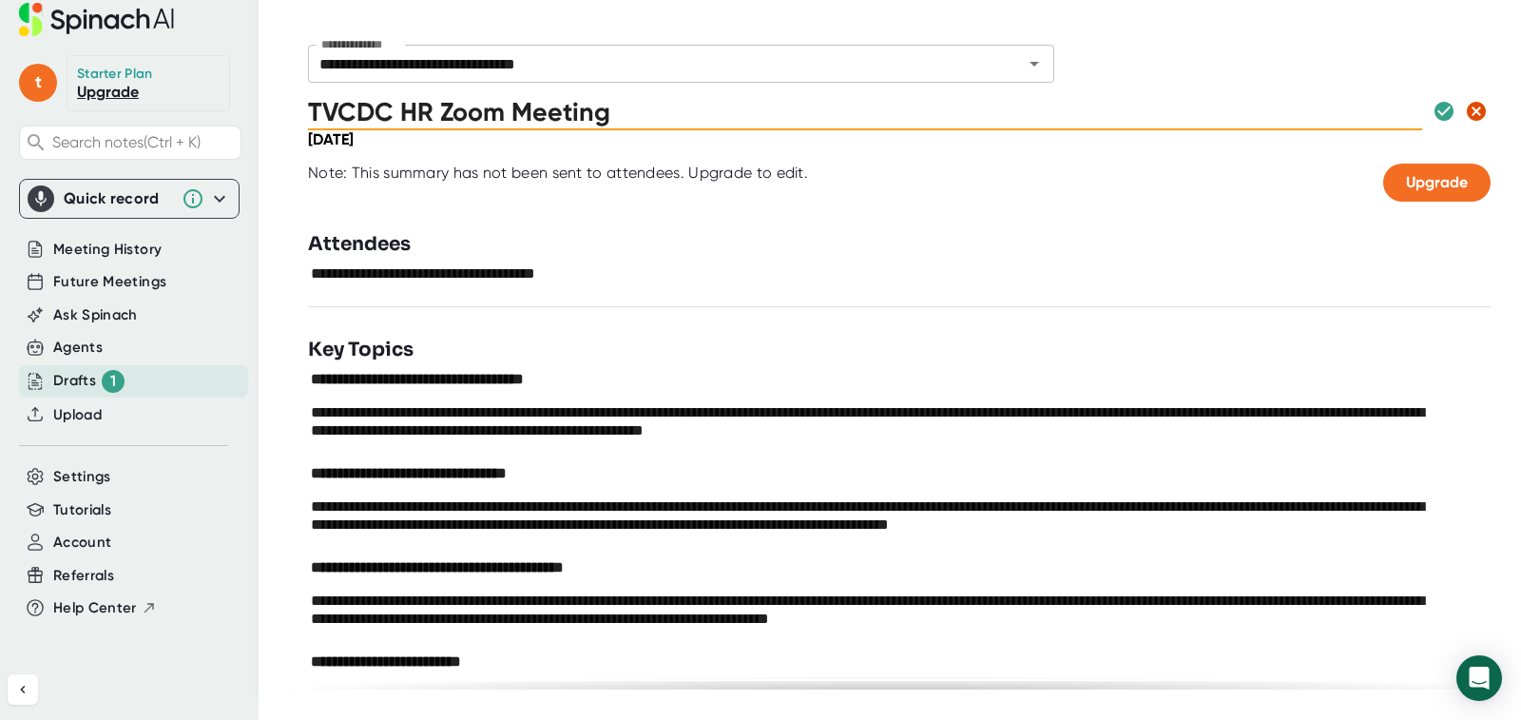
click at [1469, 106] on icon "button" at bounding box center [1476, 111] width 19 height 19
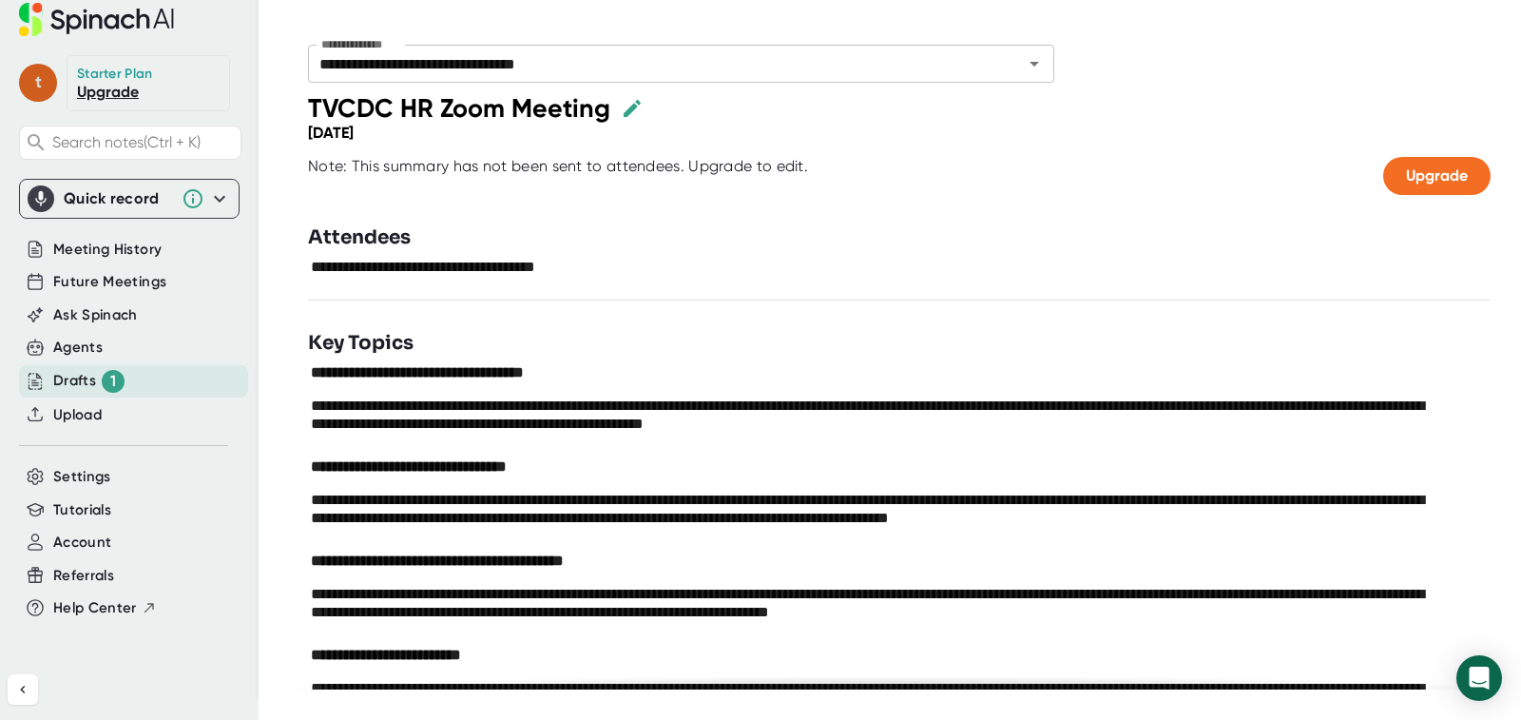
click at [34, 80] on span "t" at bounding box center [38, 83] width 38 height 38
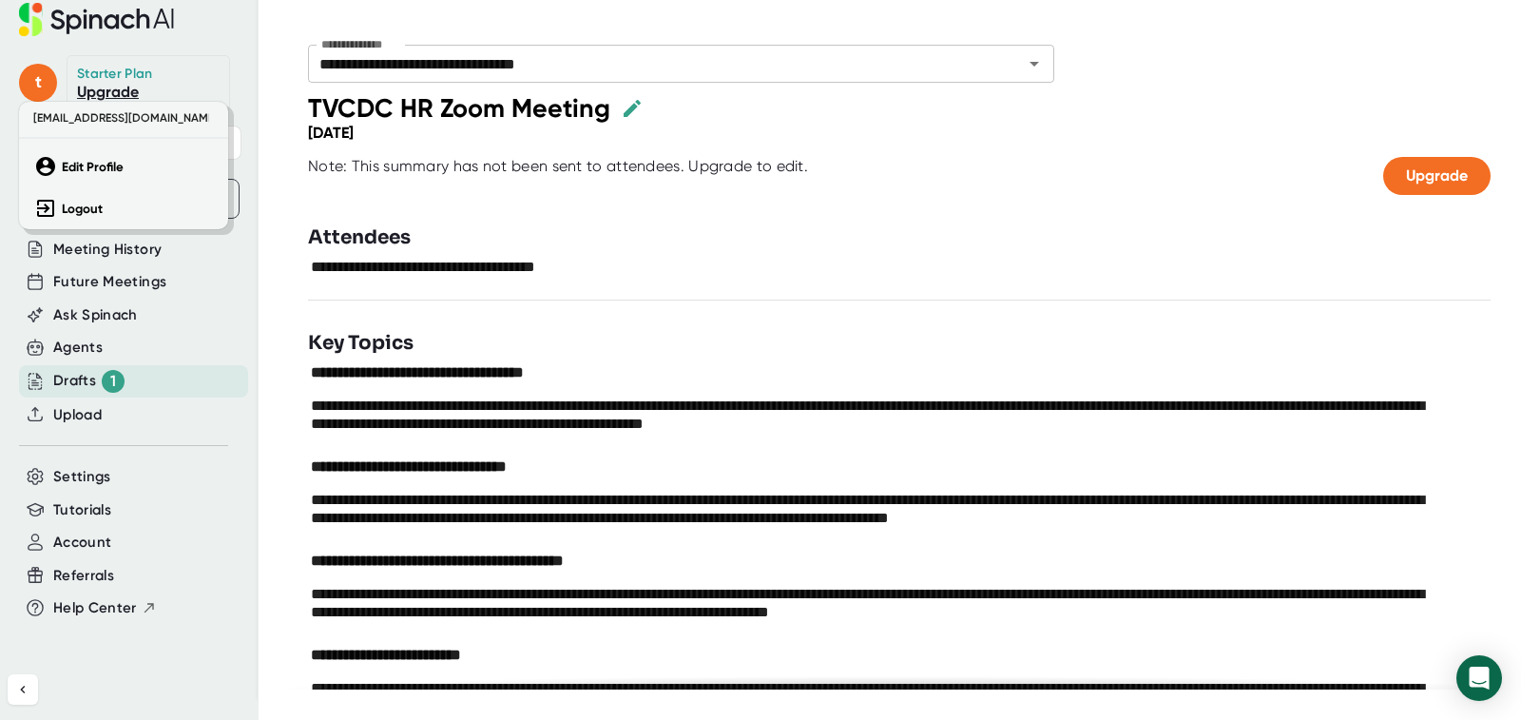
click at [86, 21] on div at bounding box center [760, 360] width 1521 height 720
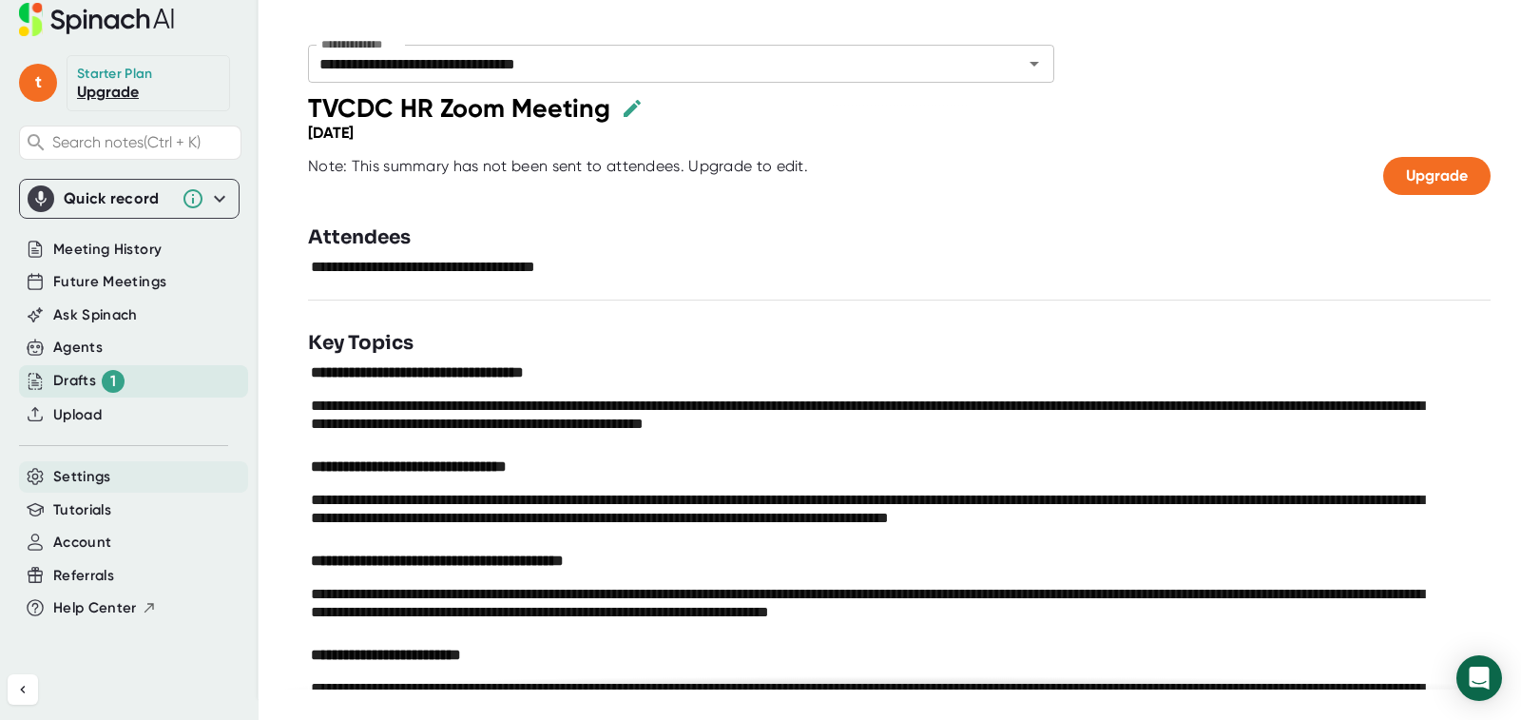
click at [98, 481] on span "Settings" at bounding box center [82, 477] width 58 height 22
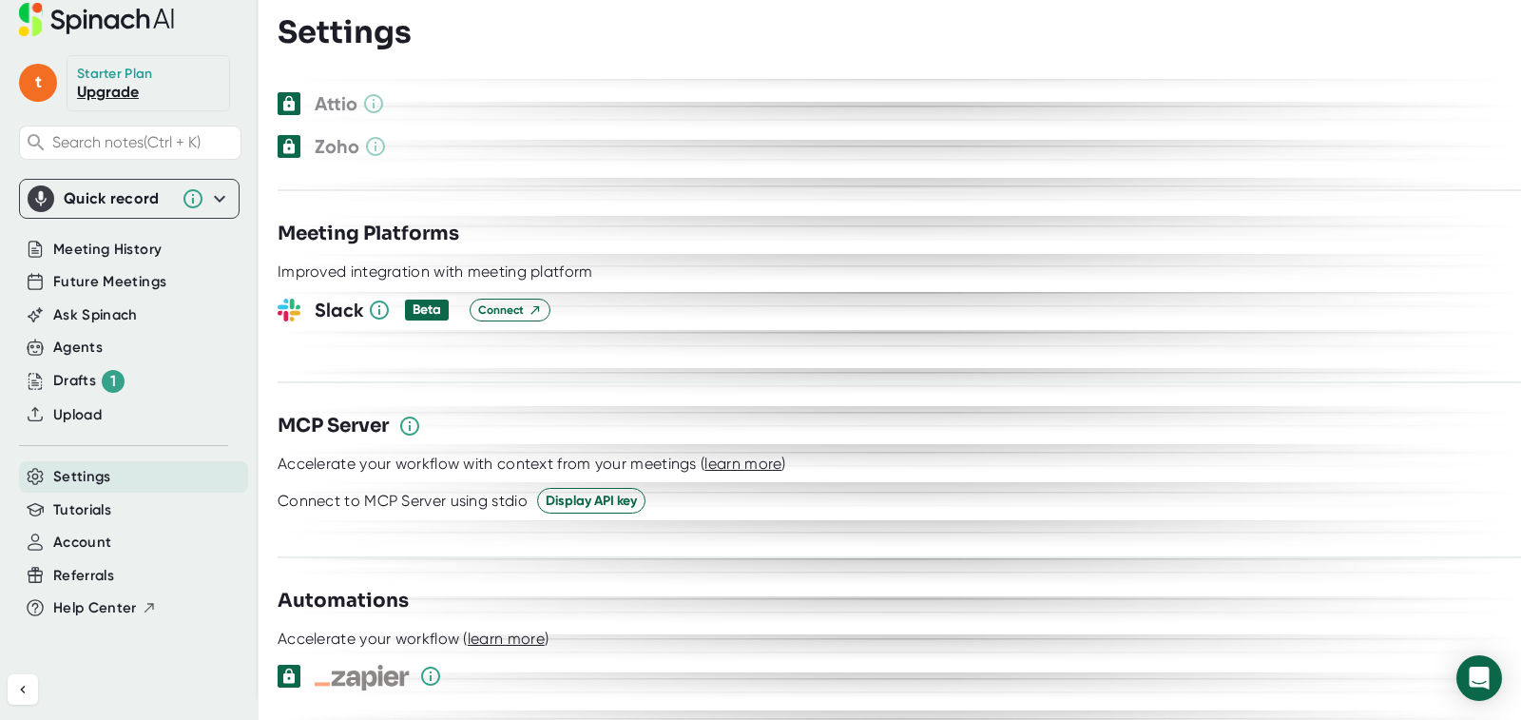
scroll to position [1945, 0]
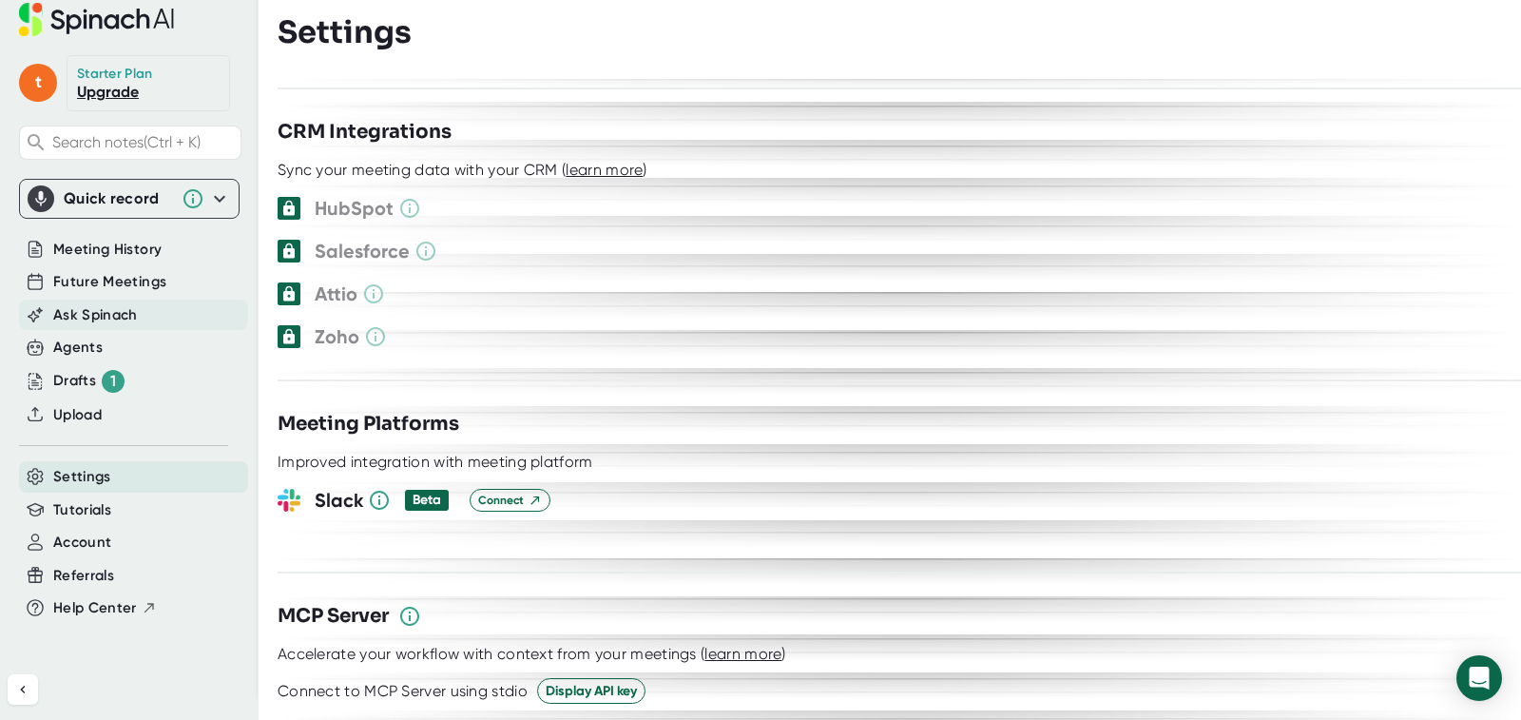
click at [96, 323] on span "Ask Spinach" at bounding box center [95, 315] width 85 height 22
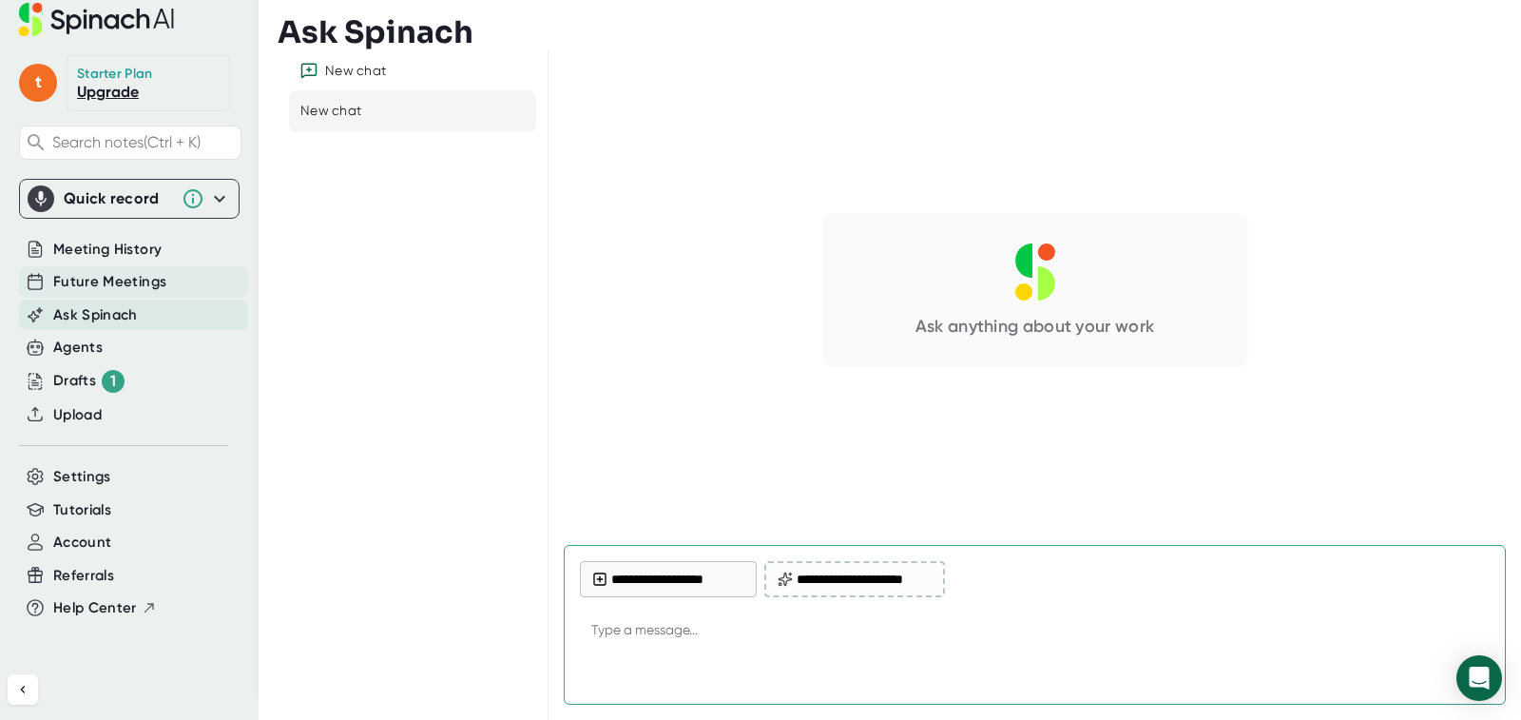
type textarea "x"
click at [123, 284] on span "Future Meetings" at bounding box center [109, 282] width 113 height 22
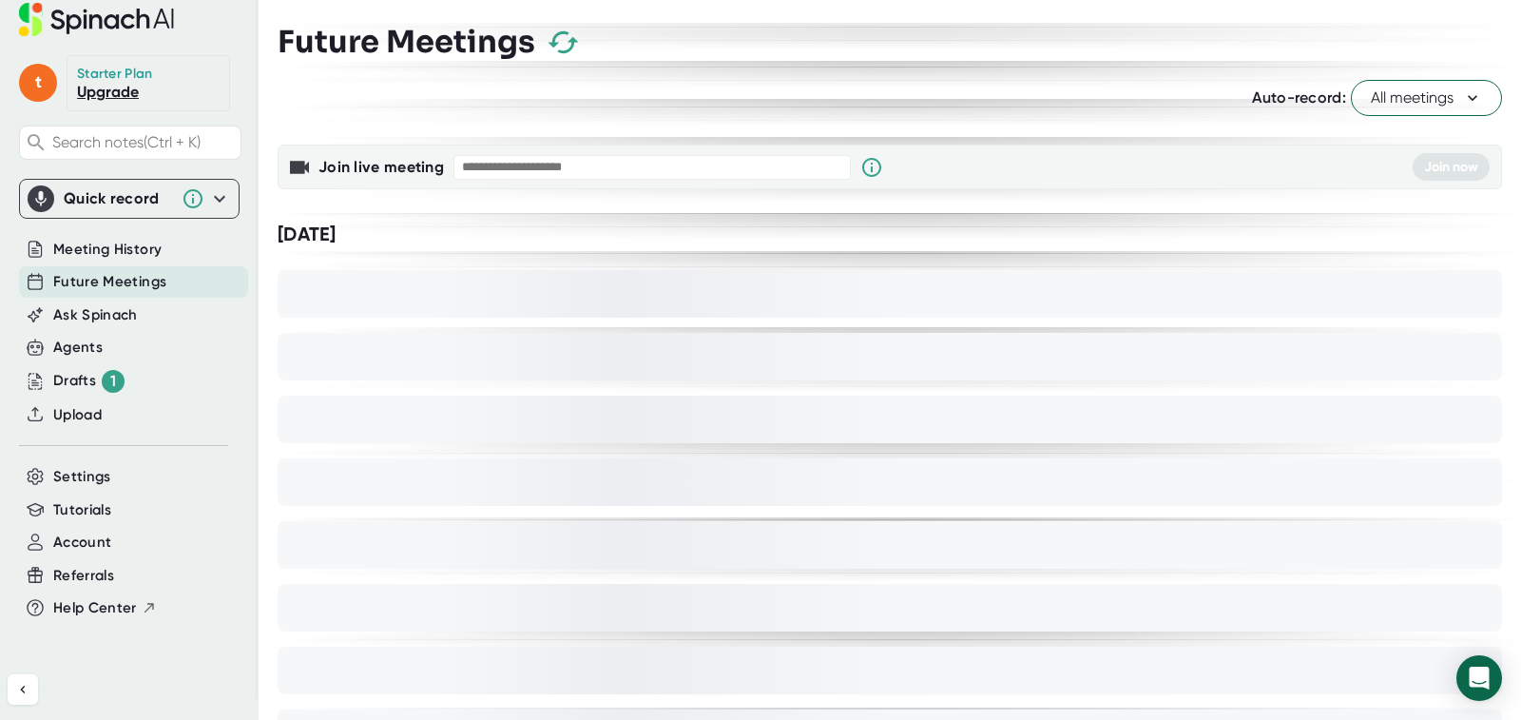
paste input "**********"
type input "**********"
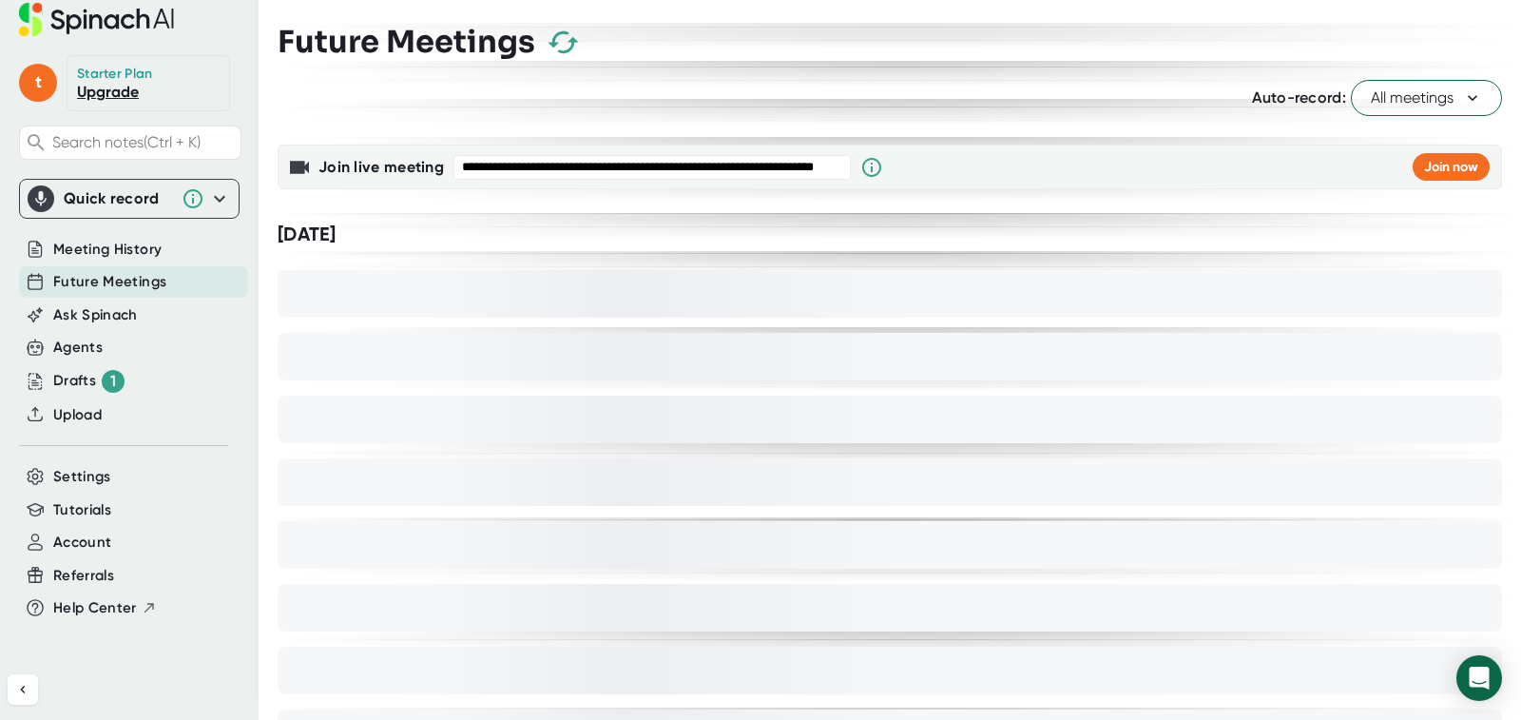
click at [1463, 99] on icon at bounding box center [1472, 97] width 19 height 19
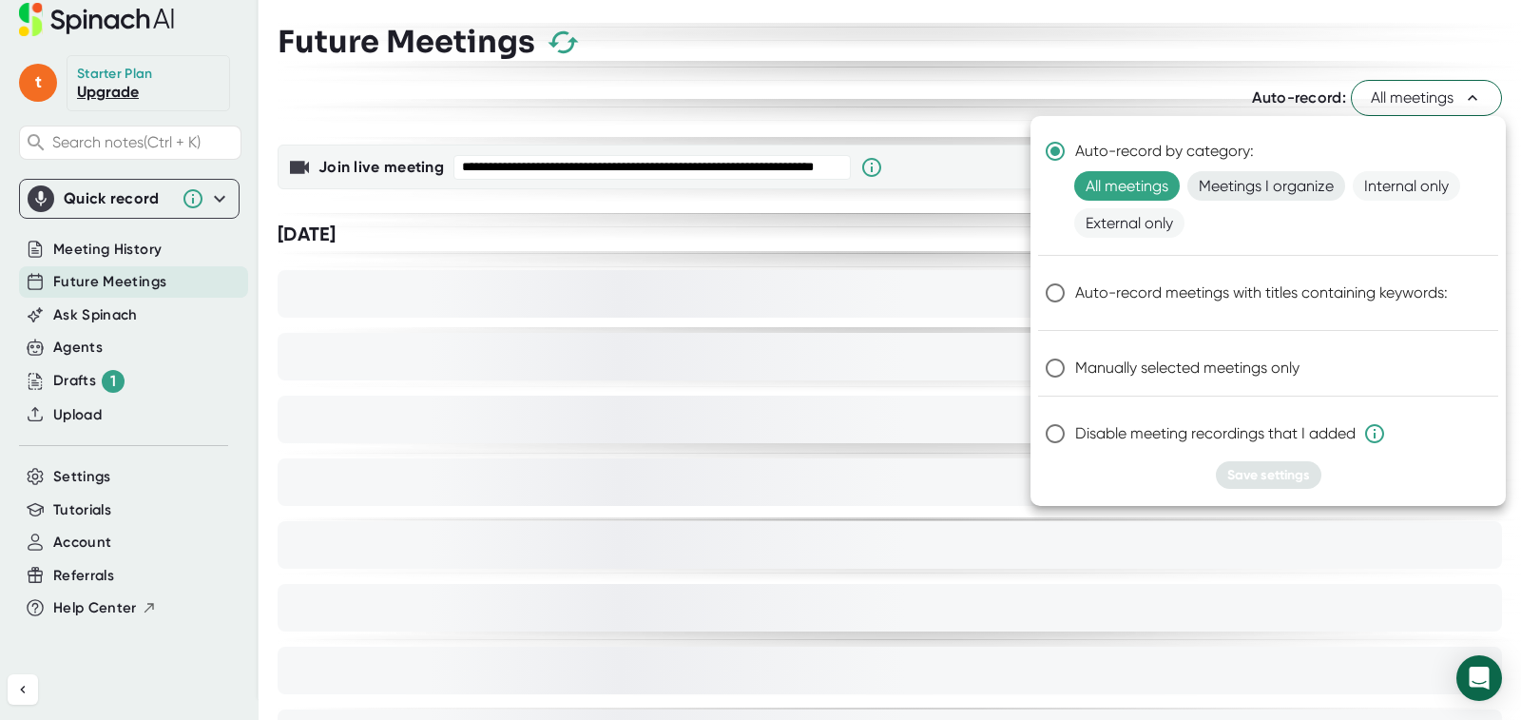
click at [1293, 186] on span "Meetings I organize" at bounding box center [1266, 185] width 158 height 29
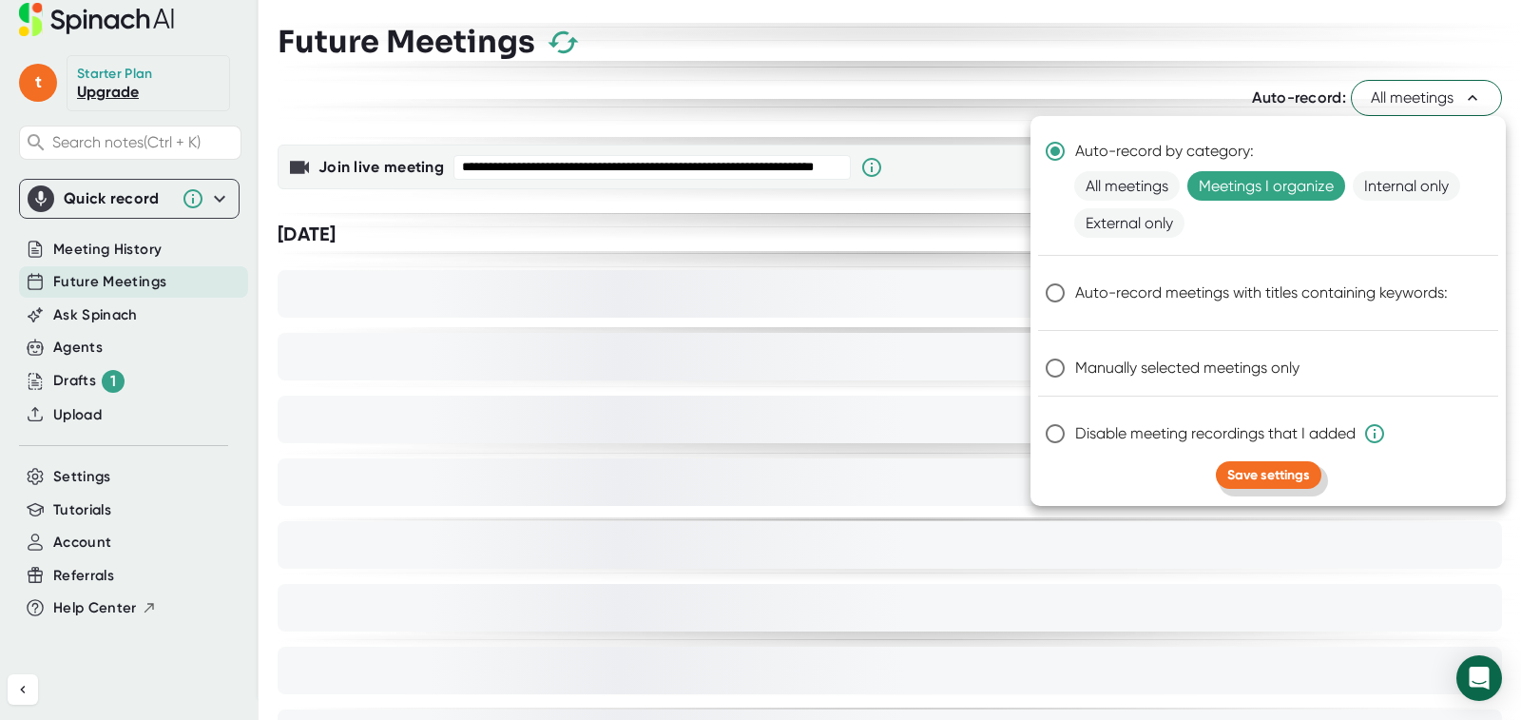
click at [1263, 471] on span "Save settings" at bounding box center [1268, 475] width 83 height 16
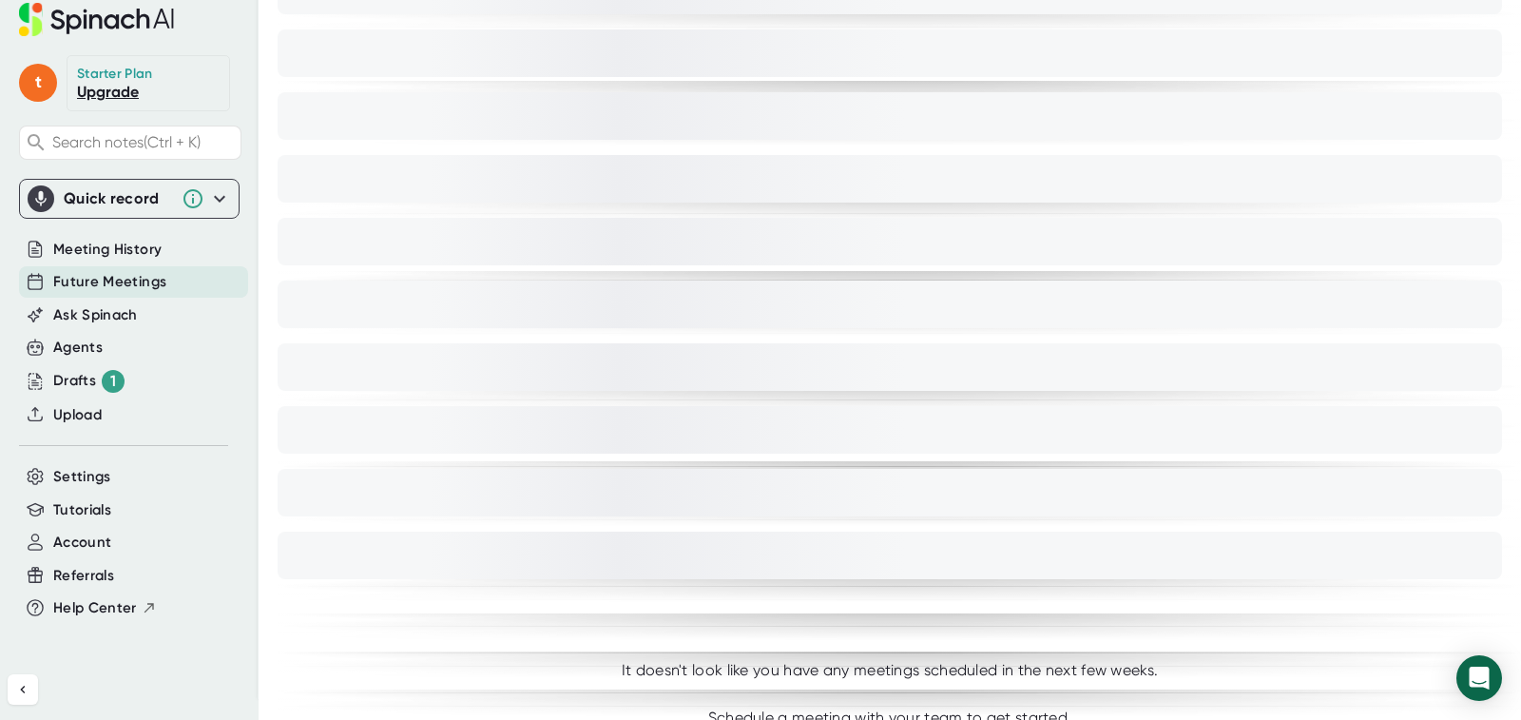
scroll to position [938, 0]
